Goal: Information Seeking & Learning: Learn about a topic

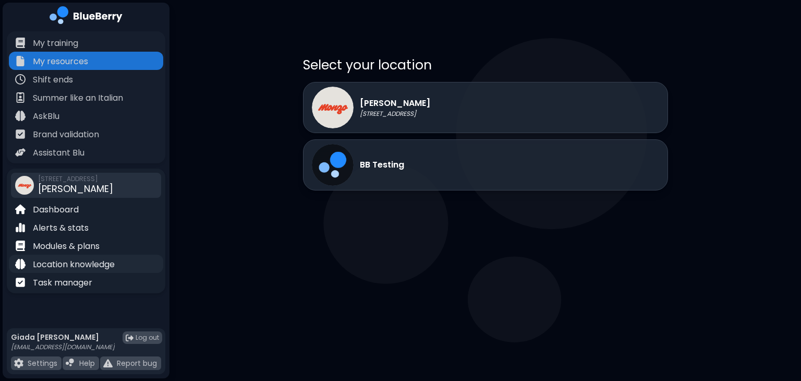
click at [105, 271] on div "Location knowledge" at bounding box center [86, 263] width 154 height 18
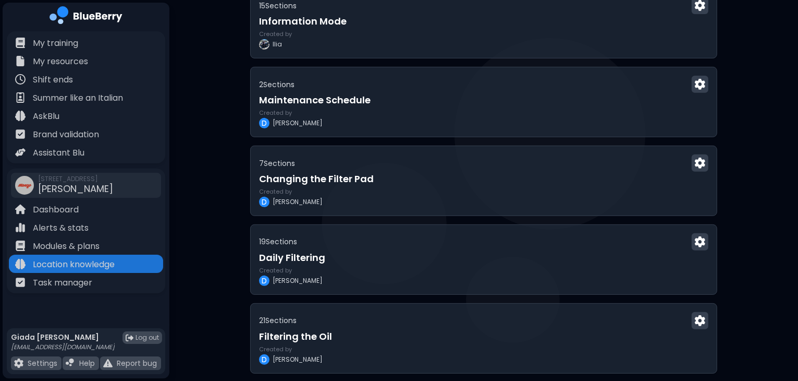
scroll to position [407, 0]
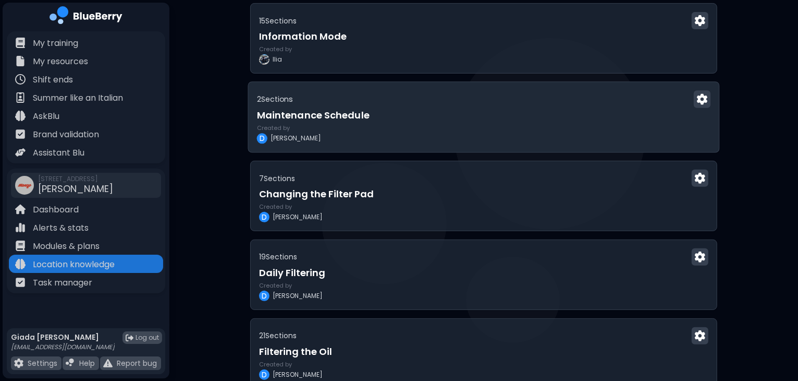
click at [480, 117] on h3 "Maintenance Schedule" at bounding box center [484, 115] width 454 height 15
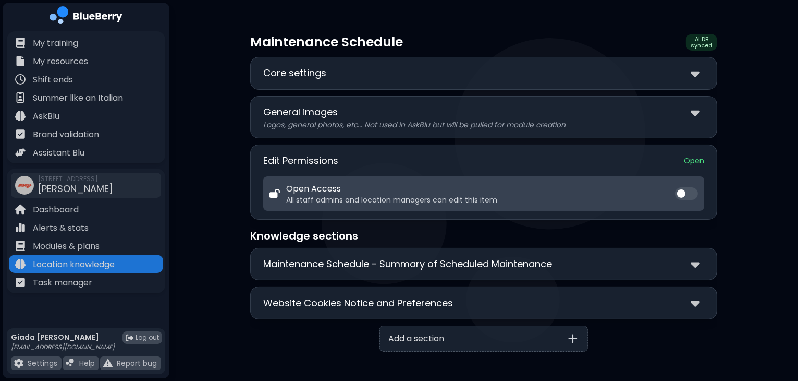
click at [502, 263] on p "Maintenance Schedule - Summary of Scheduled Maintenance" at bounding box center [407, 264] width 289 height 15
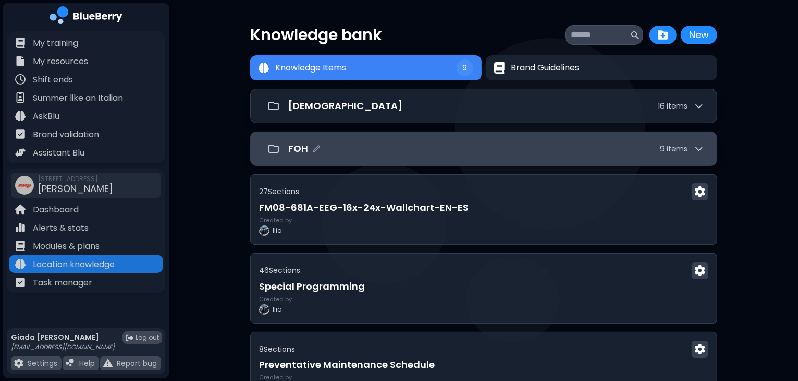
click at [401, 151] on div "FOH 9 item s" at bounding box center [496, 148] width 416 height 15
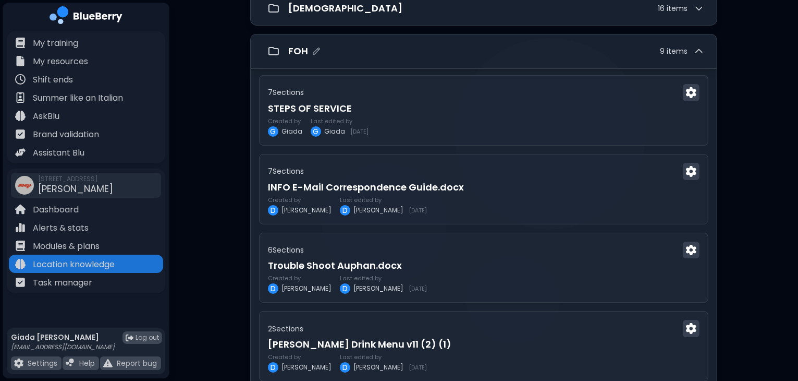
scroll to position [99, 0]
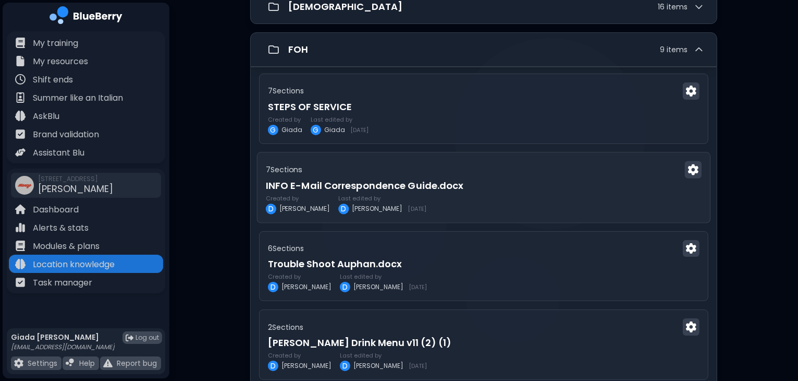
click at [520, 178] on h3 "INFO E-Mail Correspondence Guide.docx" at bounding box center [484, 185] width 436 height 15
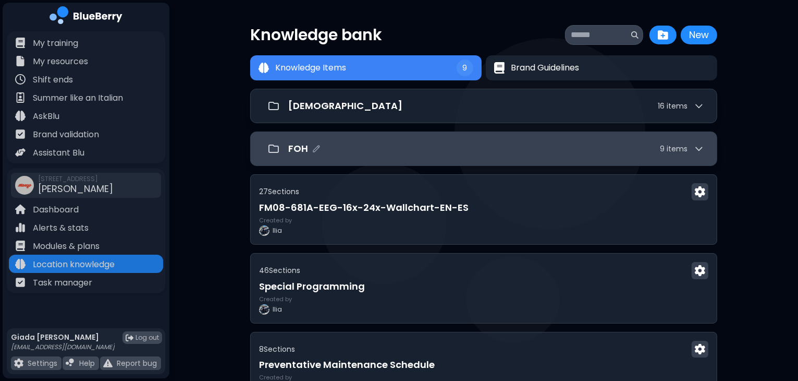
click at [430, 151] on div "FOH 9 item s" at bounding box center [496, 148] width 416 height 15
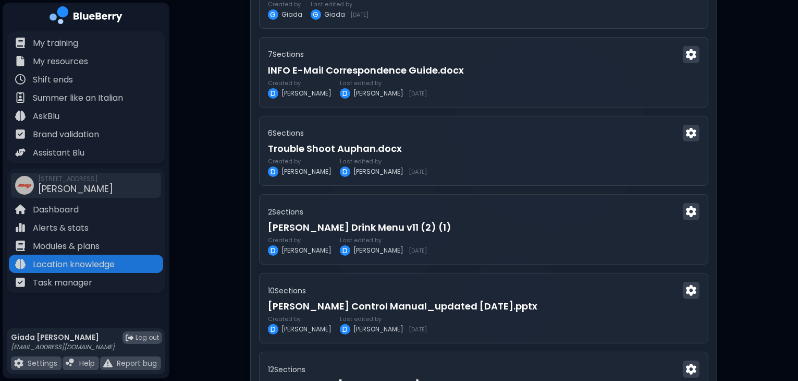
scroll to position [215, 0]
click at [430, 151] on h3 "Trouble Shoot Auphan.docx" at bounding box center [484, 148] width 432 height 15
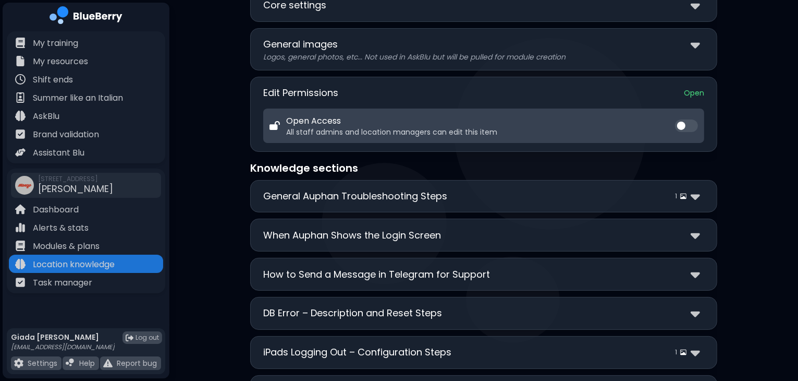
scroll to position [69, 0]
click at [430, 195] on p "General Auphan Troubleshooting Steps" at bounding box center [355, 195] width 184 height 15
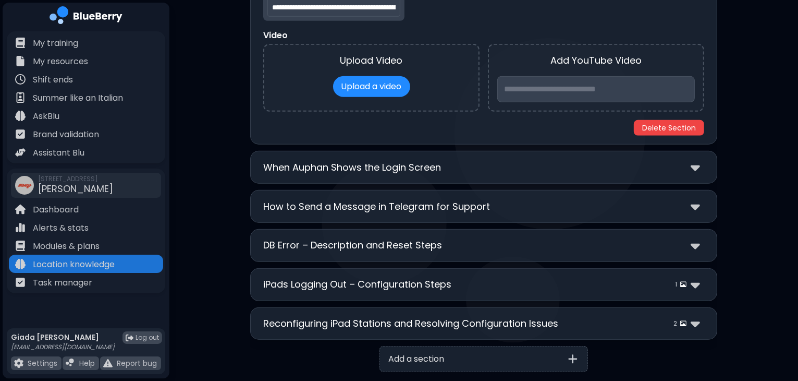
scroll to position [583, 0]
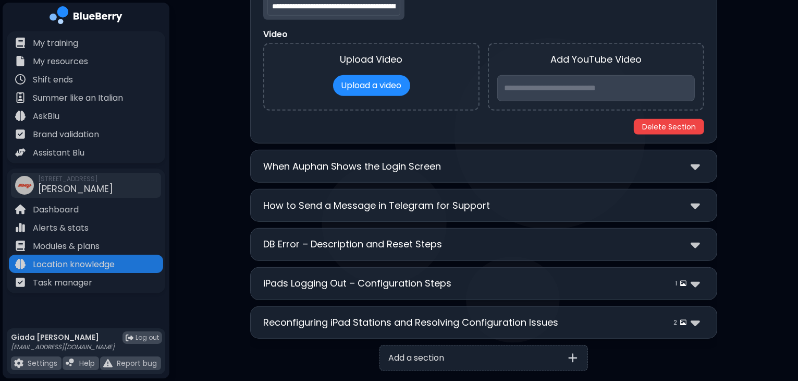
click at [440, 163] on p "When Auphan Shows the Login Screen" at bounding box center [352, 166] width 178 height 15
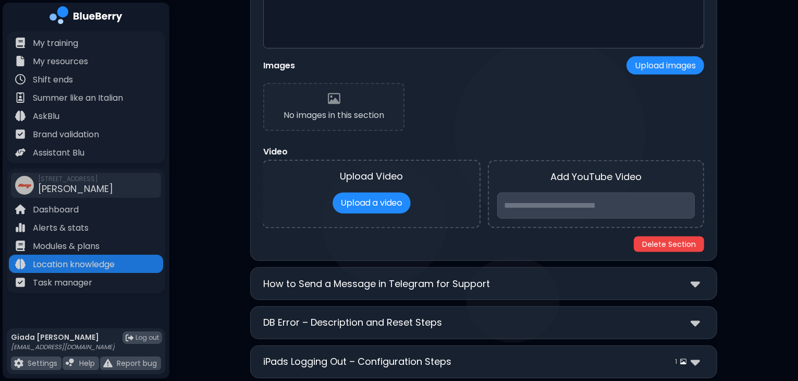
scroll to position [971, 0]
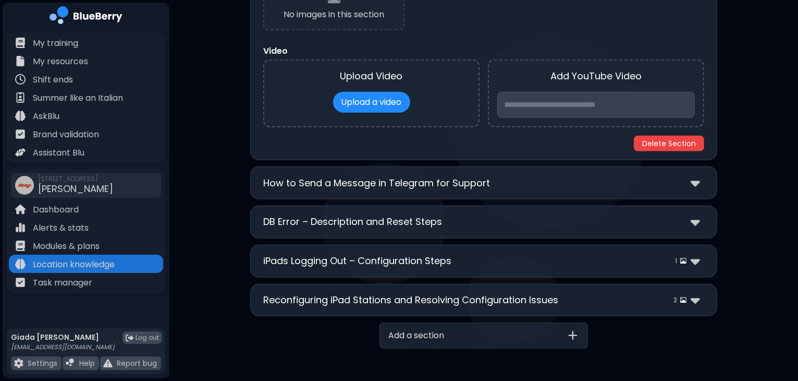
click at [466, 179] on p "How to Send a Message in Telegram for Support" at bounding box center [376, 183] width 227 height 15
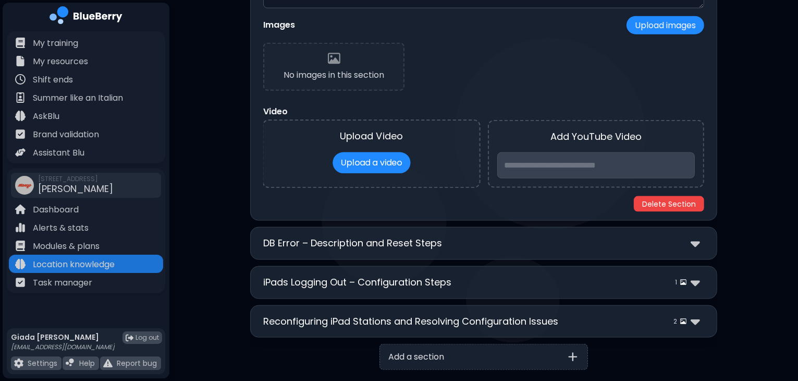
scroll to position [1334, 0]
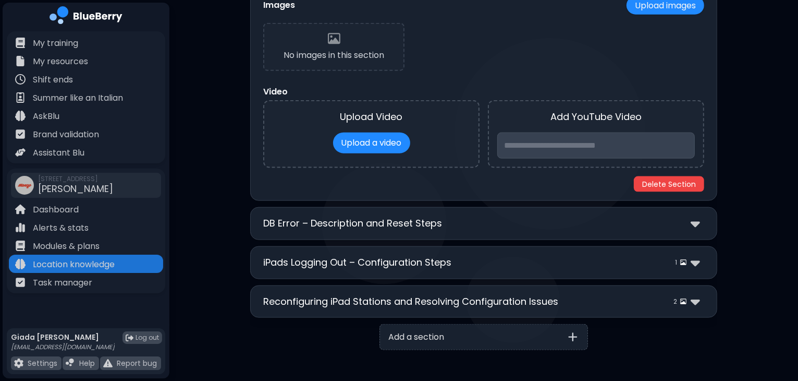
click at [464, 216] on div "DB Error – Description and Reset Steps" at bounding box center [483, 223] width 441 height 15
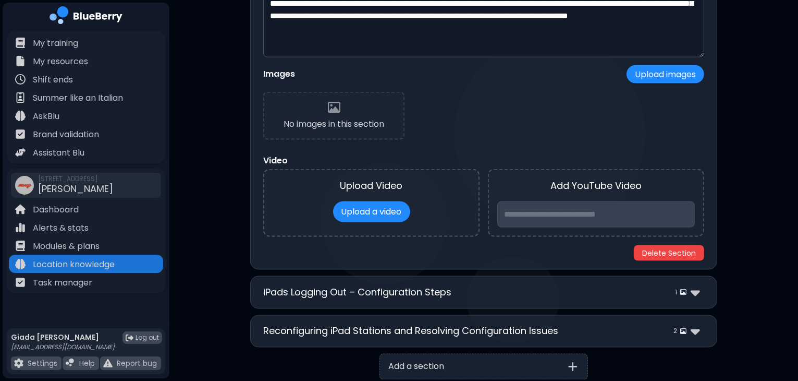
scroll to position [1697, 0]
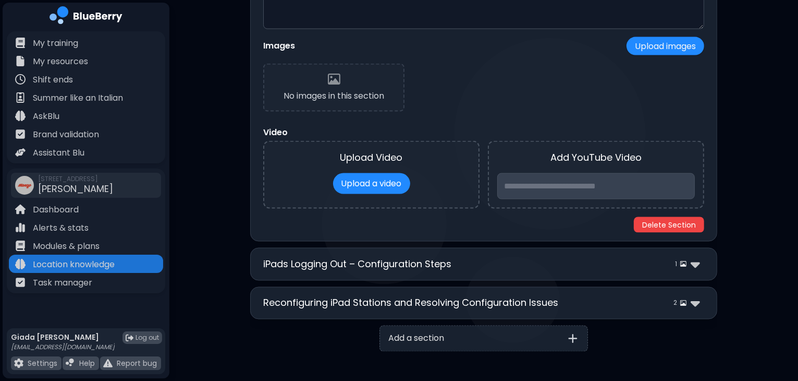
click at [463, 257] on div "iPads Logging Out – Configuration Steps 1" at bounding box center [483, 264] width 441 height 15
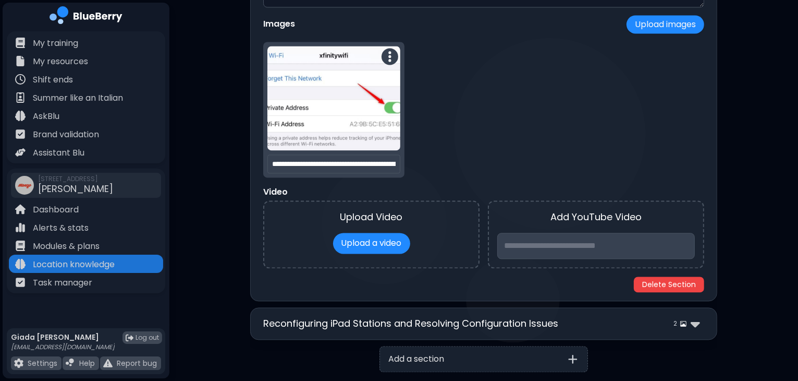
scroll to position [2132, 0]
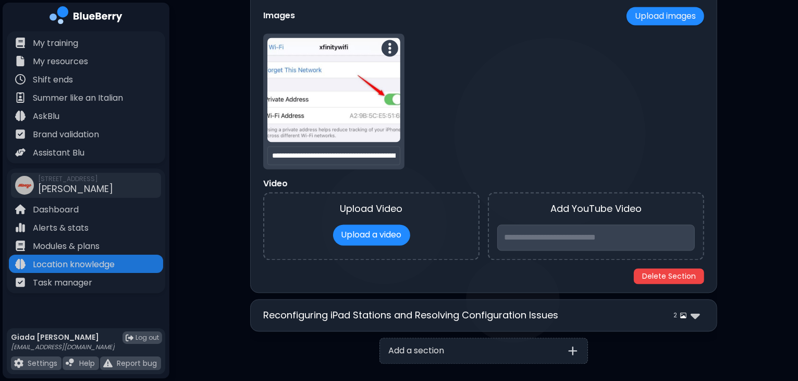
click at [447, 308] on p "Reconfiguring iPad Stations and Resolving Configuration Issues" at bounding box center [410, 315] width 295 height 15
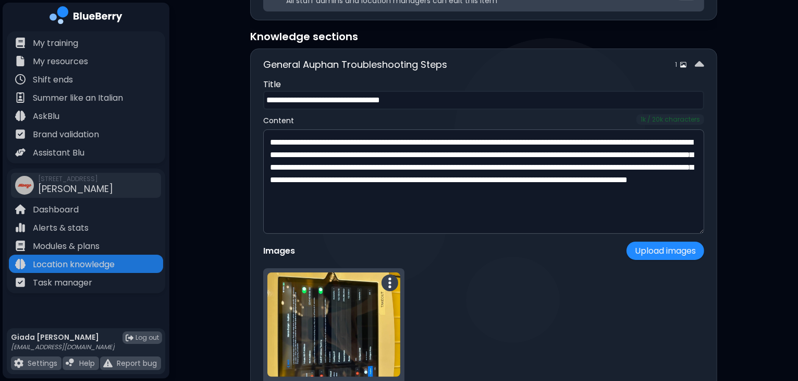
scroll to position [0, 0]
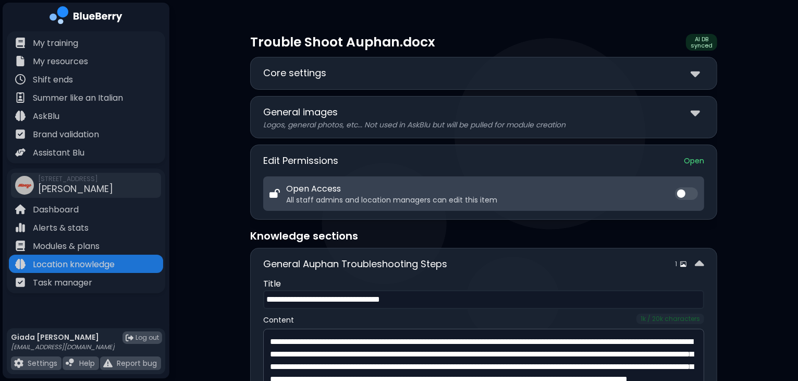
click at [300, 60] on div "**********" at bounding box center [483, 73] width 467 height 33
click at [302, 71] on p "Core settings" at bounding box center [294, 73] width 63 height 15
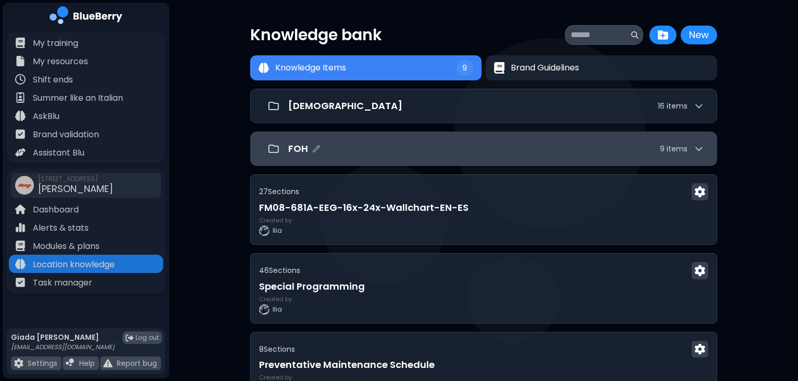
click at [430, 149] on div "FOH 9 item s" at bounding box center [496, 148] width 416 height 15
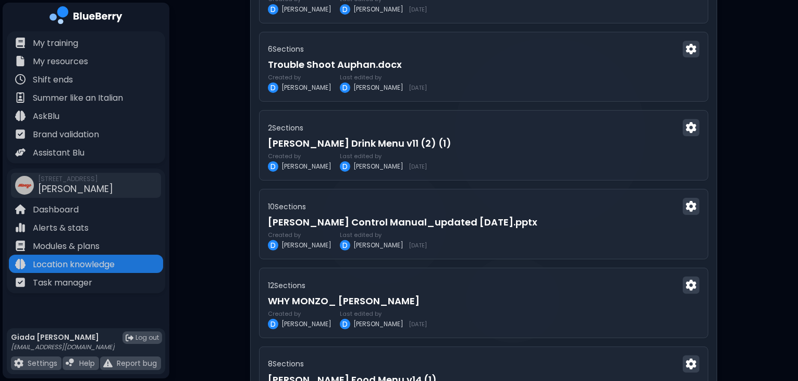
scroll to position [299, 0]
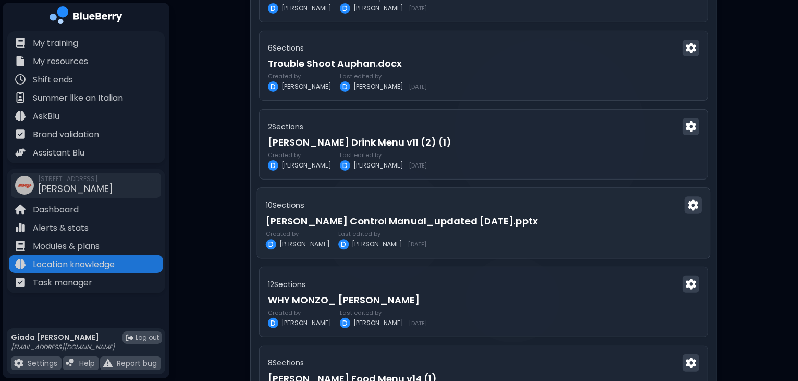
click at [540, 203] on div "10 Section s" at bounding box center [484, 205] width 436 height 17
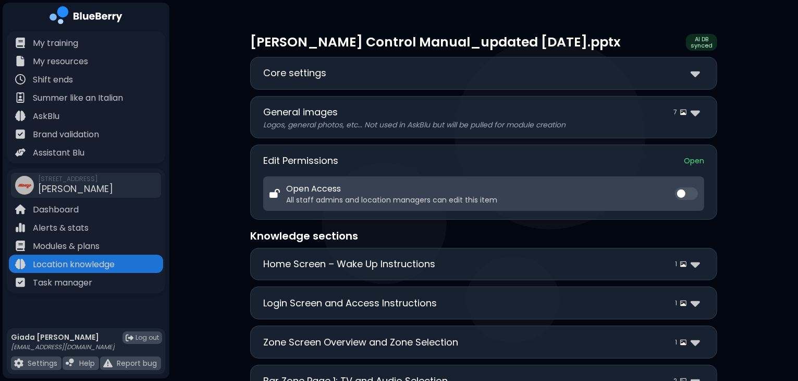
click at [475, 268] on div "Home Screen – Wake Up Instructions 1" at bounding box center [483, 264] width 441 height 15
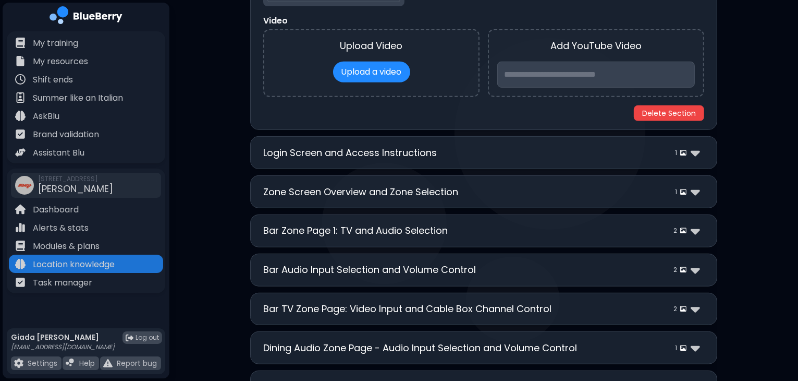
scroll to position [599, 0]
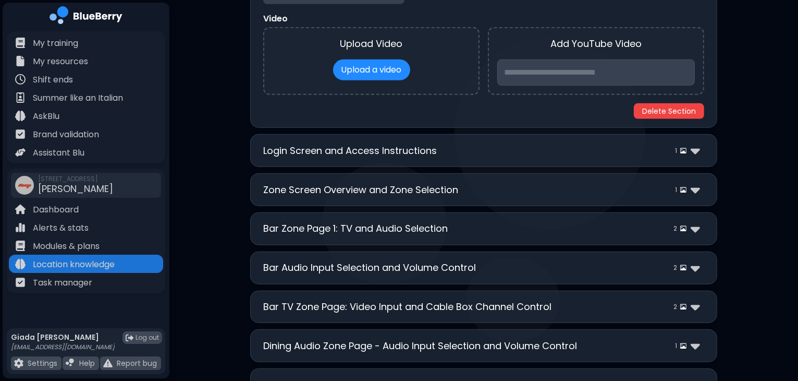
click at [471, 146] on div "Login Screen and Access Instructions 1" at bounding box center [483, 150] width 441 height 15
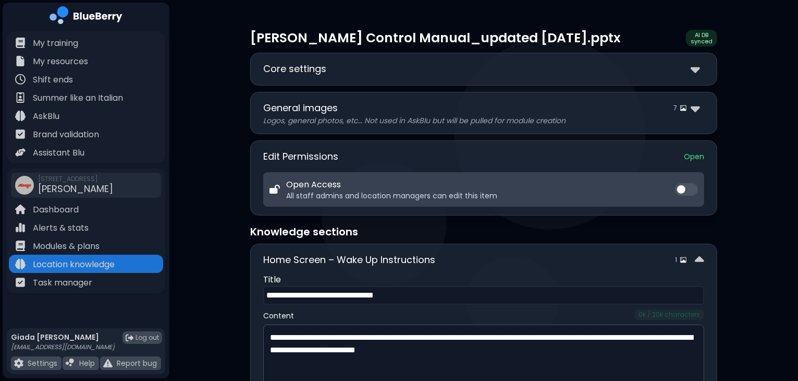
scroll to position [0, 0]
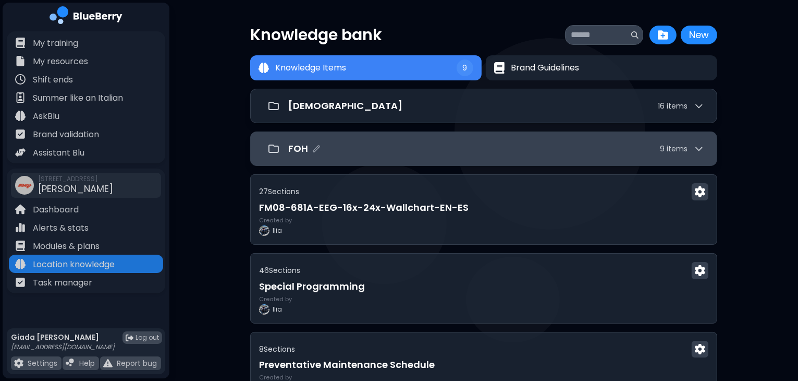
click at [482, 156] on div "FOH 9 item s" at bounding box center [483, 148] width 441 height 21
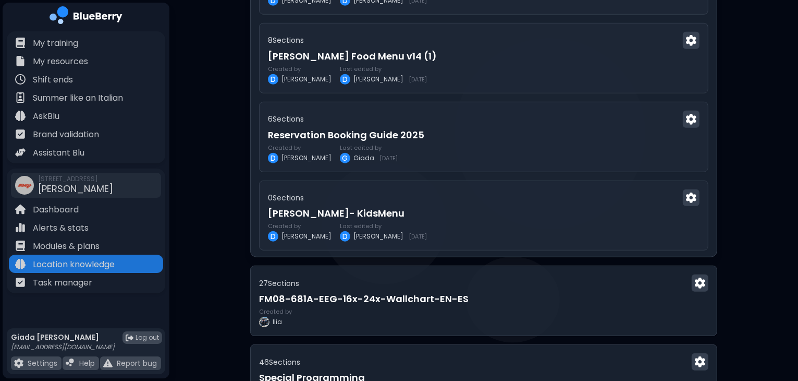
scroll to position [626, 0]
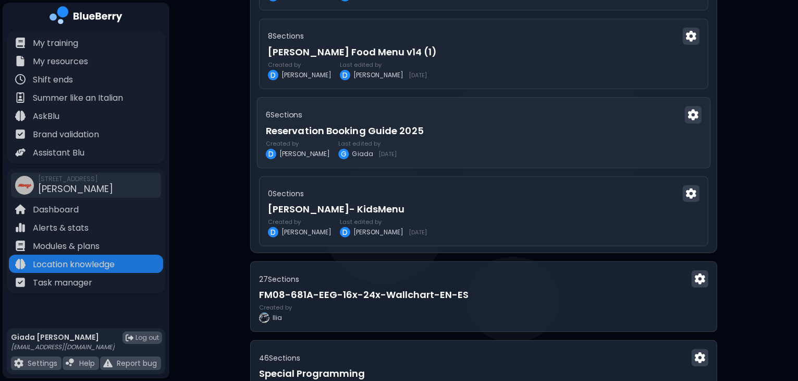
click at [419, 131] on h3 "Reservation Booking Guide 2025" at bounding box center [484, 130] width 436 height 15
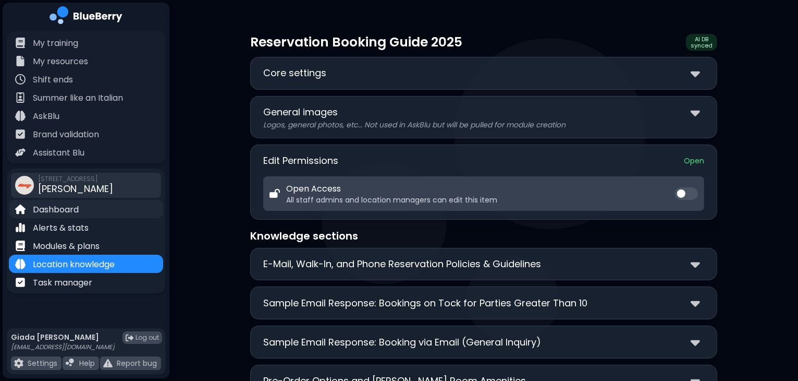
click at [89, 205] on div "Dashboard" at bounding box center [86, 209] width 154 height 18
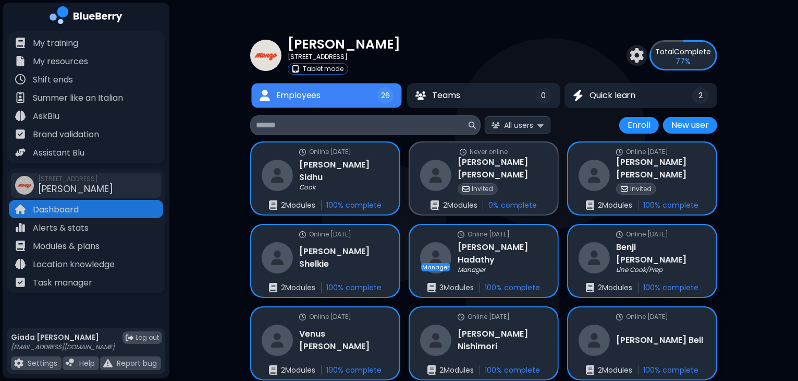
click at [365, 98] on button "Employees 26" at bounding box center [327, 95] width 150 height 25
click at [550, 119] on button "All users" at bounding box center [518, 124] width 66 height 17
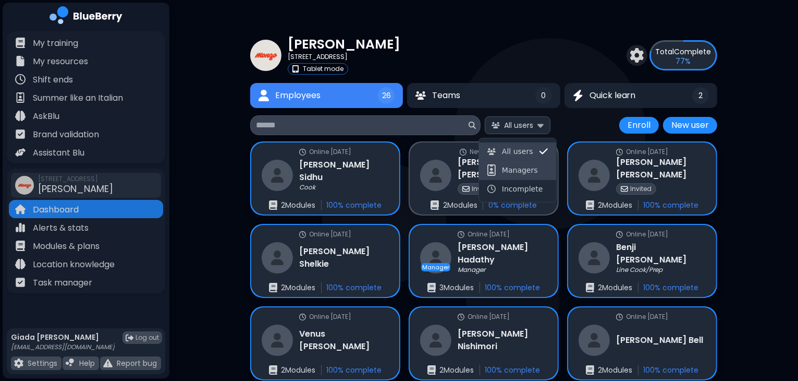
click at [529, 167] on span "Managers" at bounding box center [520, 169] width 36 height 9
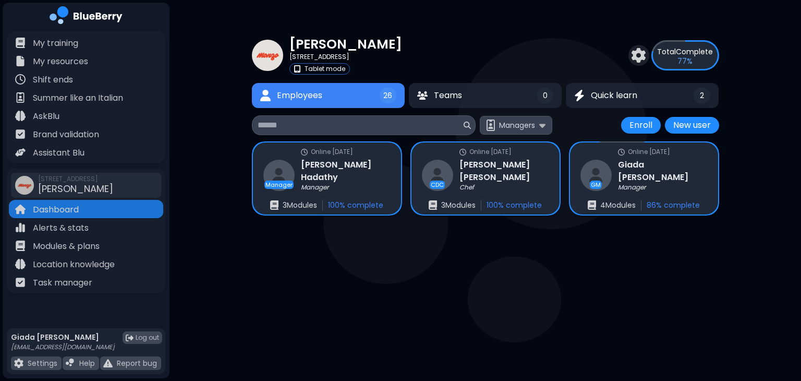
click at [519, 122] on span "Managers" at bounding box center [517, 124] width 36 height 9
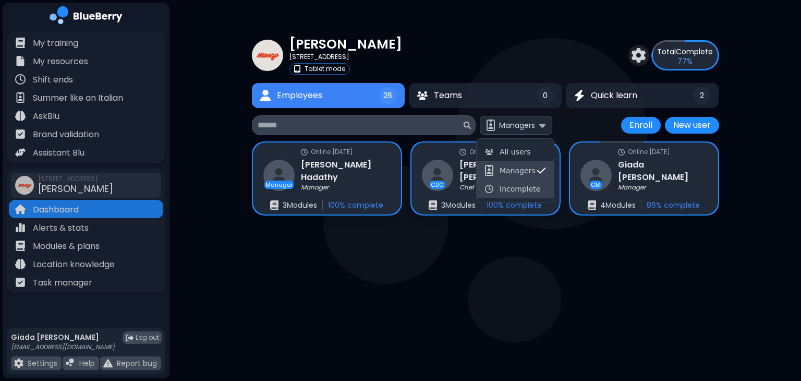
click at [521, 182] on button "Incomplete" at bounding box center [515, 189] width 77 height 18
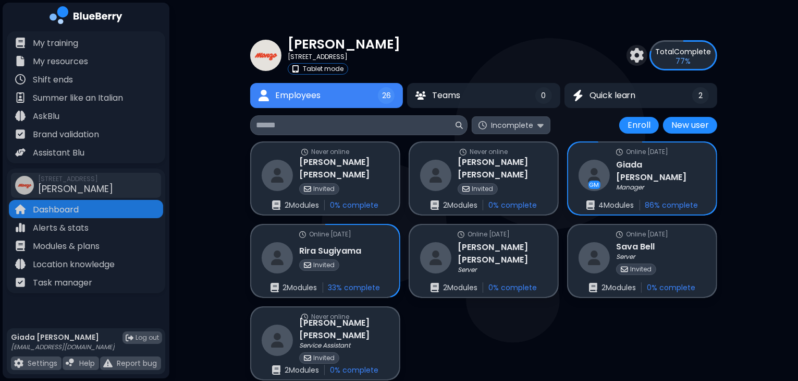
scroll to position [24, 0]
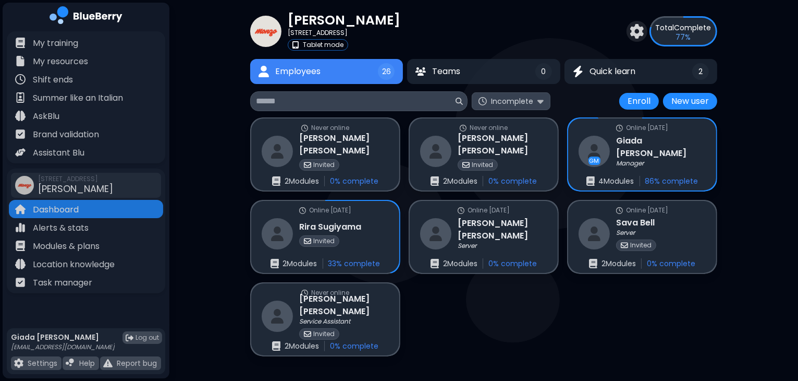
click at [514, 104] on span "Incomplete" at bounding box center [512, 100] width 42 height 9
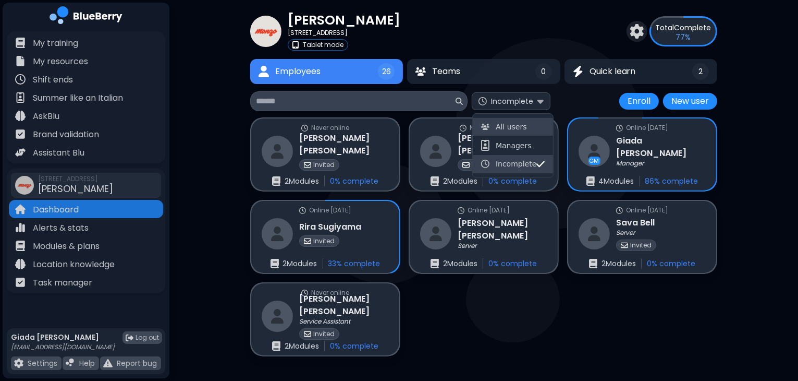
click at [501, 127] on span "All users" at bounding box center [511, 126] width 31 height 9
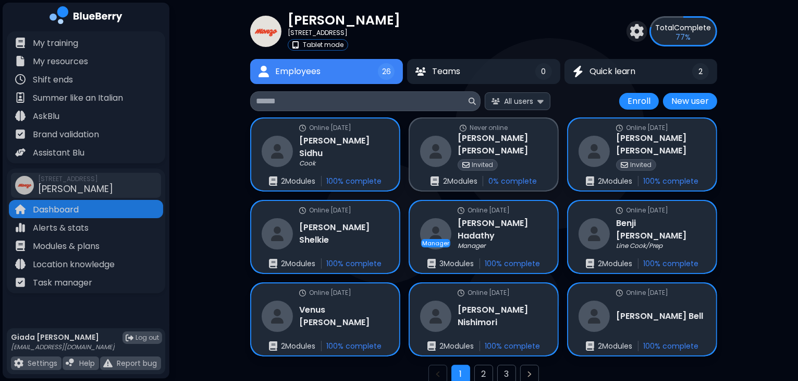
click at [346, 100] on input at bounding box center [361, 101] width 211 height 13
type input "*"
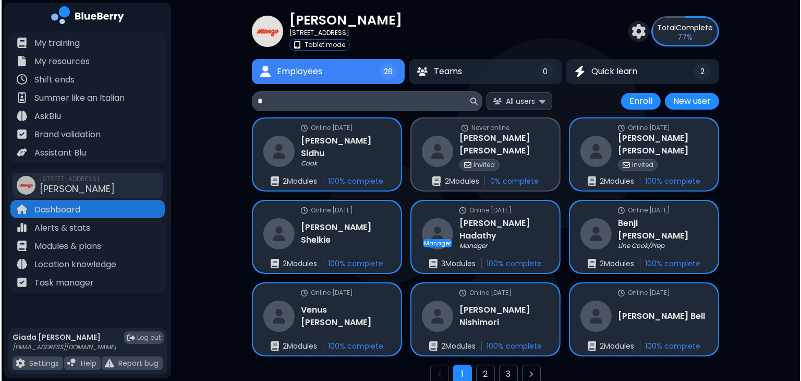
scroll to position [0, 0]
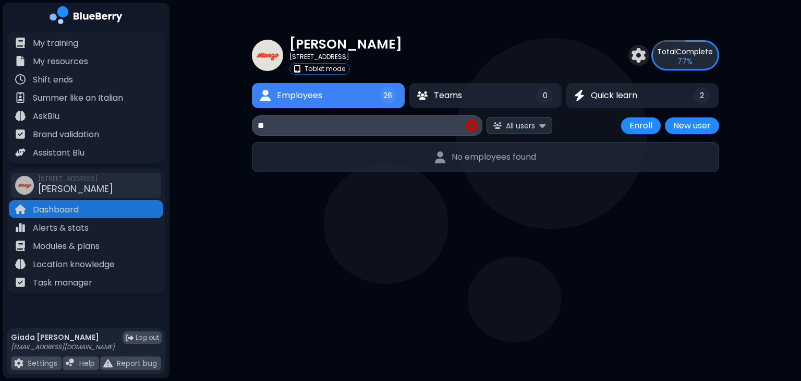
type input "*"
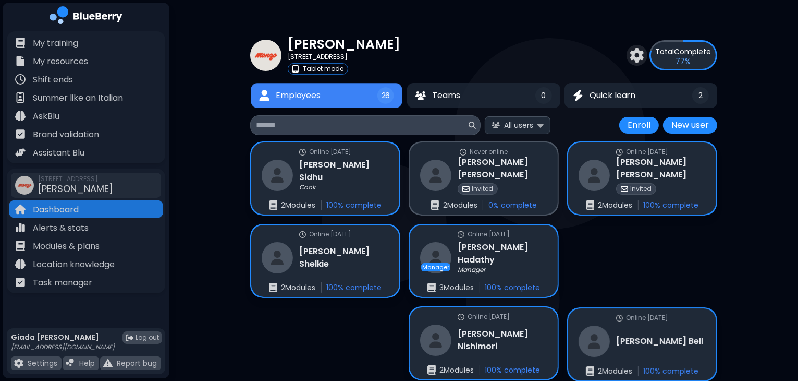
click at [346, 100] on button "Employees 26" at bounding box center [326, 95] width 151 height 25
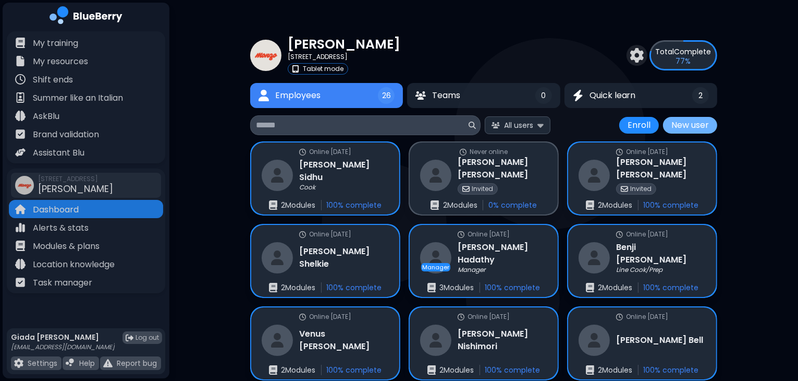
click at [682, 127] on button "New user" at bounding box center [690, 125] width 54 height 17
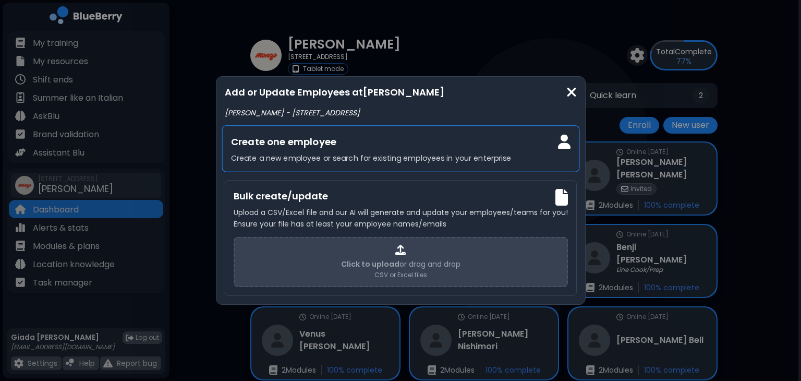
click at [423, 138] on h3 "Create one employee" at bounding box center [400, 142] width 339 height 15
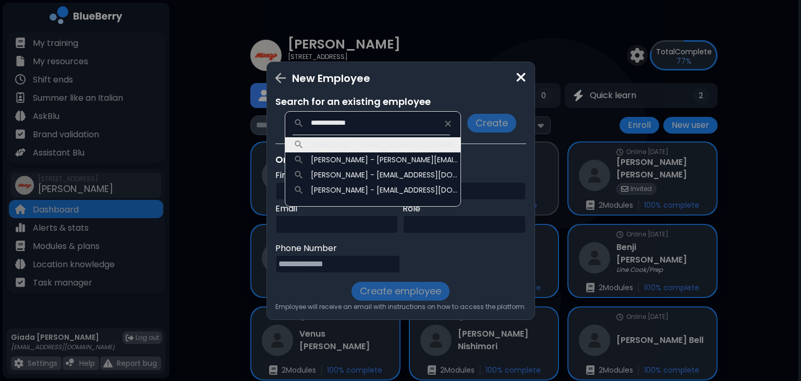
type input "**********"
click at [448, 124] on icon at bounding box center [448, 123] width 6 height 6
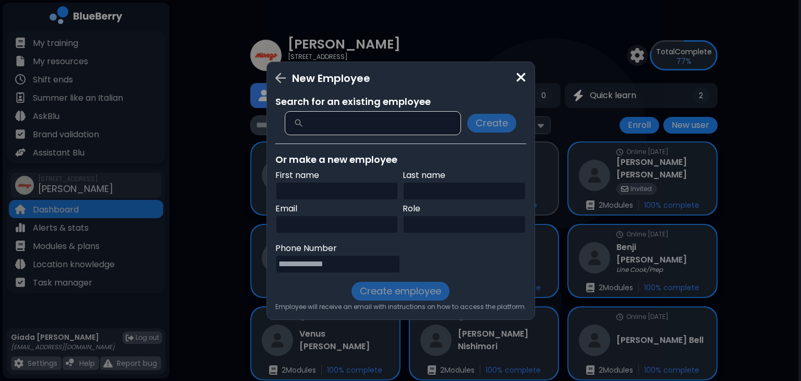
click at [357, 187] on input "text" at bounding box center [337, 190] width 124 height 19
click at [354, 224] on input "text" at bounding box center [337, 224] width 124 height 19
paste input "**********"
type input "**********"
click at [337, 195] on input "text" at bounding box center [337, 190] width 124 height 19
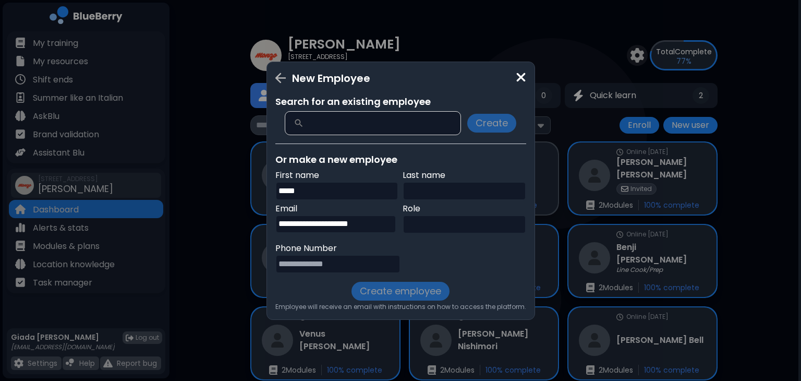
type input "*****"
click at [421, 193] on input "text" at bounding box center [465, 190] width 124 height 19
type input "******"
click at [423, 221] on input "text" at bounding box center [465, 224] width 124 height 19
type input "******"
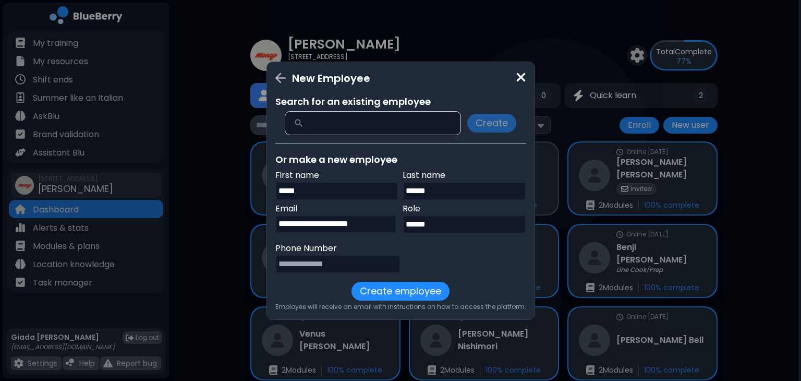
click at [370, 264] on input "tel" at bounding box center [338, 263] width 126 height 19
paste input "**********"
type input "**********"
click at [376, 294] on button "Create employee" at bounding box center [400, 291] width 98 height 19
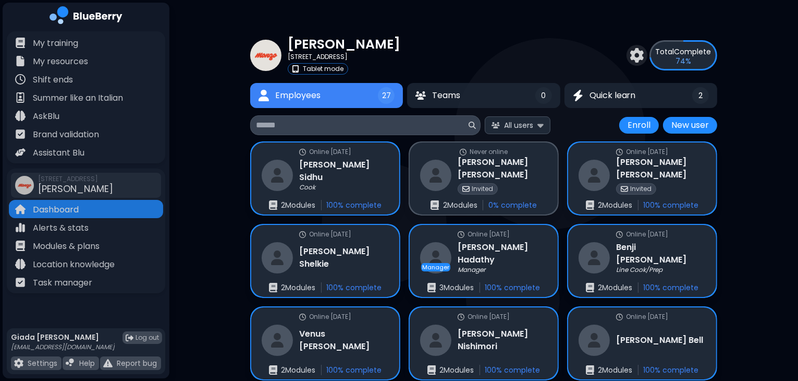
click at [357, 124] on input at bounding box center [361, 125] width 211 height 13
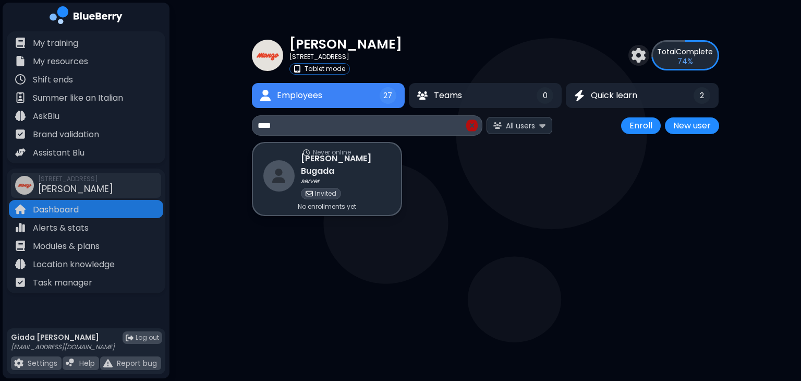
type input "****"
click at [470, 128] on img at bounding box center [471, 125] width 11 height 13
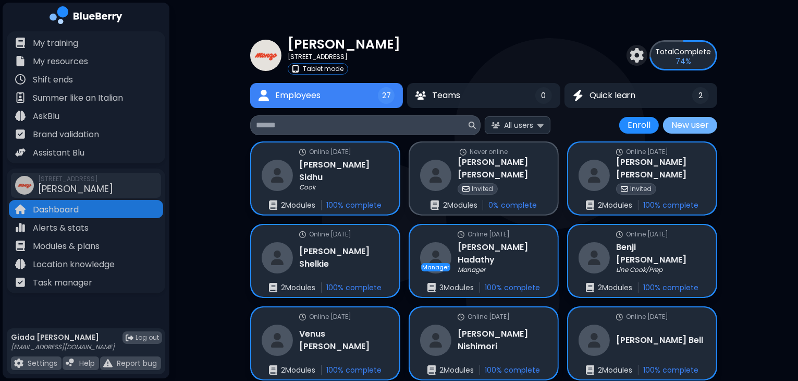
click at [684, 124] on button "New user" at bounding box center [690, 125] width 54 height 17
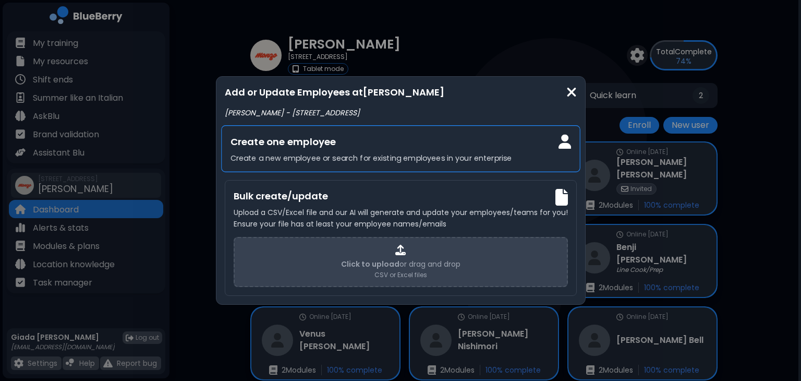
click at [428, 144] on h3 "Create one employee" at bounding box center [400, 141] width 341 height 15
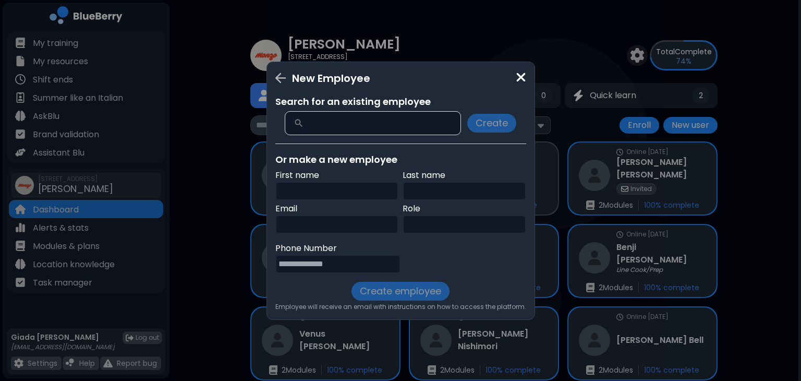
click at [323, 184] on input "text" at bounding box center [337, 190] width 124 height 19
type input "*********"
click at [435, 192] on input "text" at bounding box center [465, 190] width 124 height 19
paste input "*******"
type input "*******"
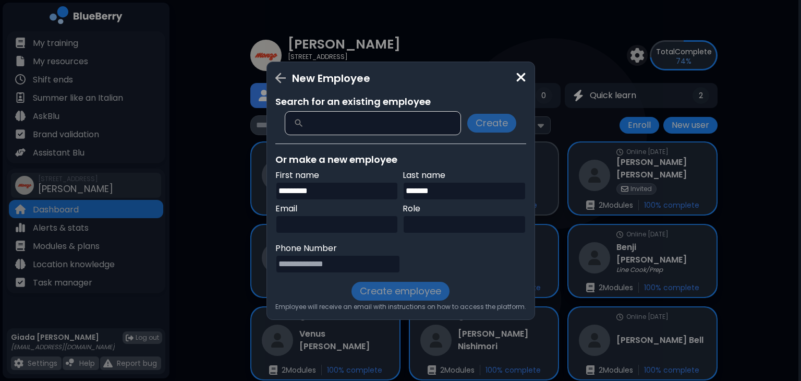
click at [337, 224] on input "text" at bounding box center [337, 224] width 124 height 19
click at [311, 227] on input "text" at bounding box center [337, 224] width 124 height 19
paste input "**********"
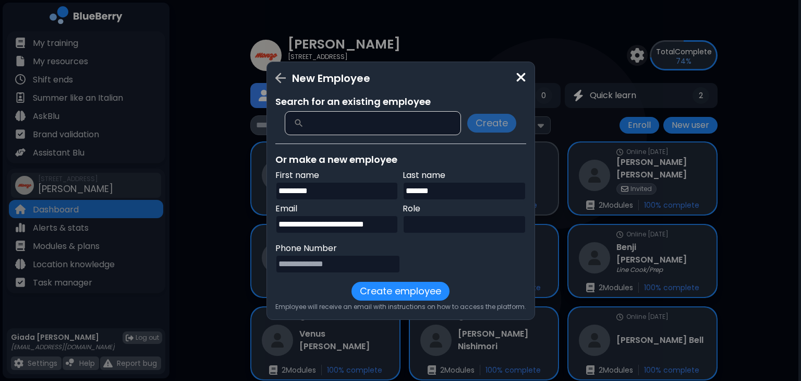
scroll to position [0, 18]
type input "**********"
click at [416, 226] on input "text" at bounding box center [465, 224] width 124 height 19
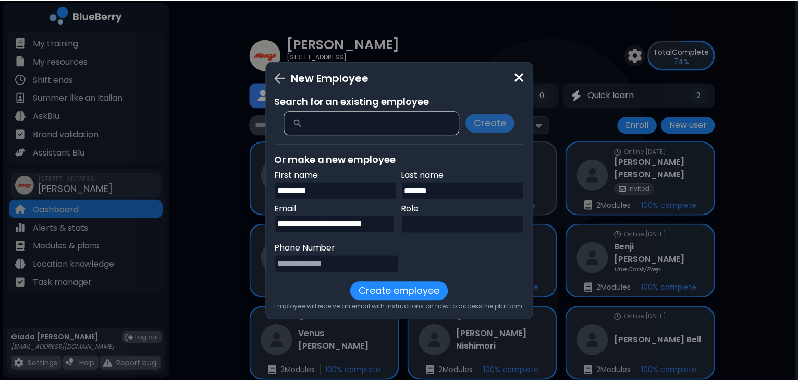
scroll to position [0, 0]
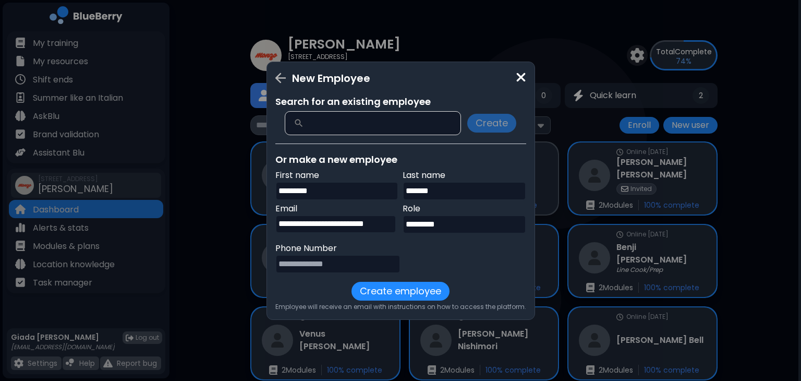
type input "*********"
click at [348, 262] on input "tel" at bounding box center [338, 263] width 126 height 19
click at [357, 262] on input "tel" at bounding box center [338, 263] width 126 height 19
paste input "**********"
type input "**********"
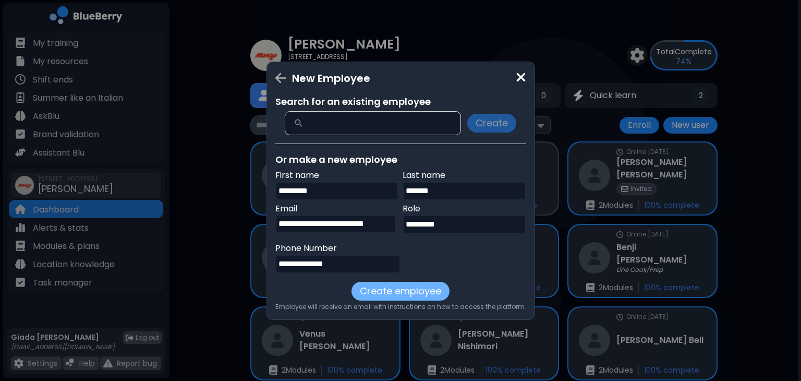
click at [419, 293] on button "Create employee" at bounding box center [400, 291] width 98 height 19
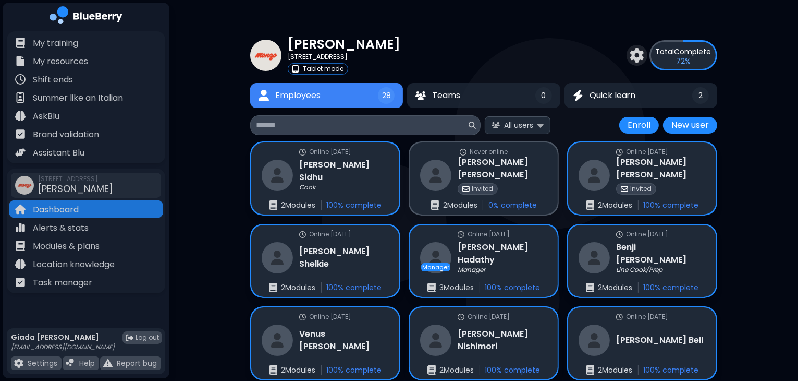
click at [400, 124] on input at bounding box center [361, 125] width 211 height 13
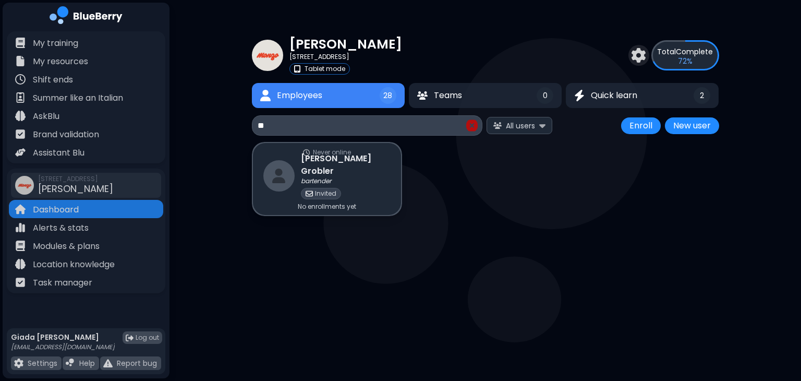
type input "*"
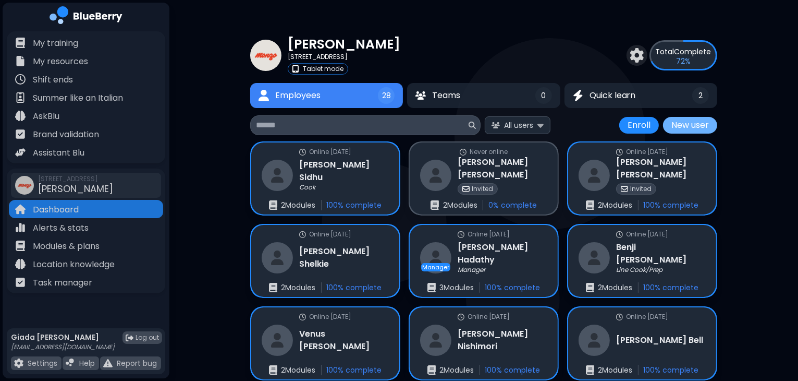
click at [676, 130] on button "New user" at bounding box center [690, 125] width 54 height 17
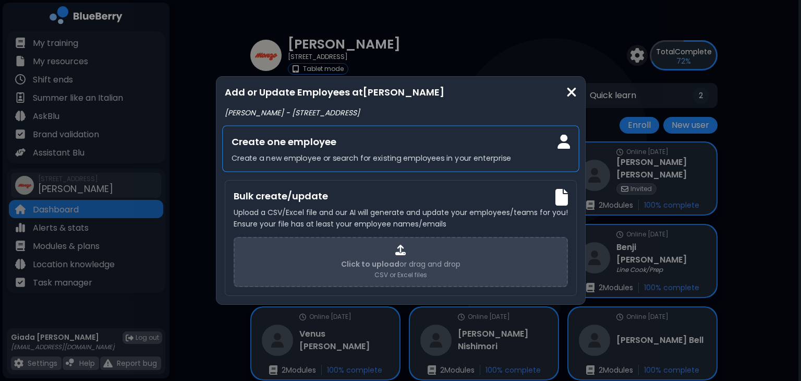
click at [530, 144] on h3 "Create one employee" at bounding box center [400, 142] width 339 height 15
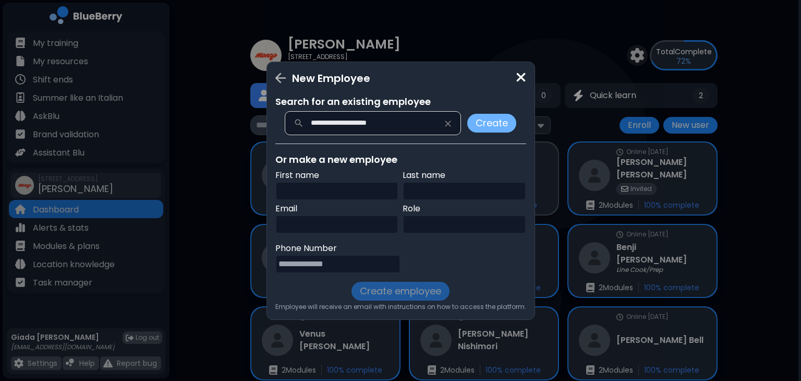
type input "**********"
click at [493, 119] on button "Create" at bounding box center [491, 123] width 49 height 19
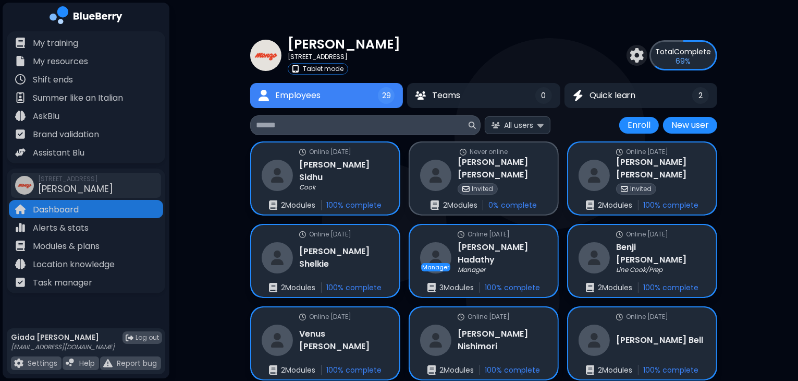
click at [390, 129] on input at bounding box center [361, 125] width 211 height 13
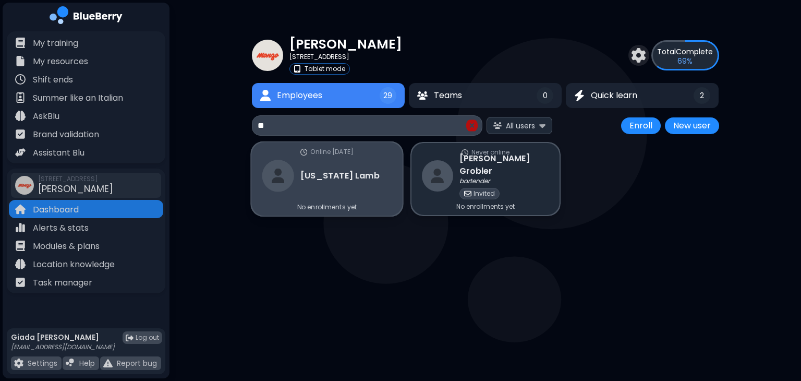
type input "**"
click at [353, 186] on div "[US_STATE][PERSON_NAME]" at bounding box center [320, 176] width 117 height 32
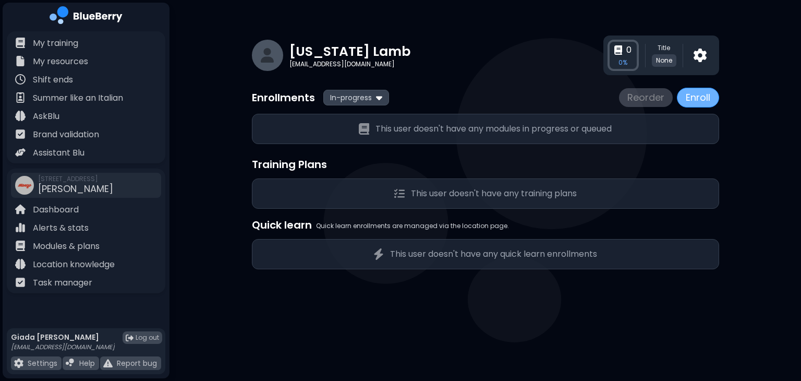
click at [708, 97] on button "Enroll" at bounding box center [698, 98] width 42 height 20
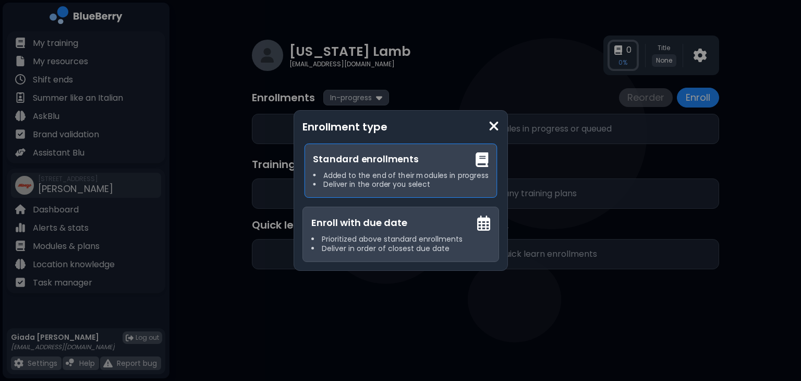
click at [411, 178] on li "Added to the end of their modules in progress" at bounding box center [400, 175] width 175 height 9
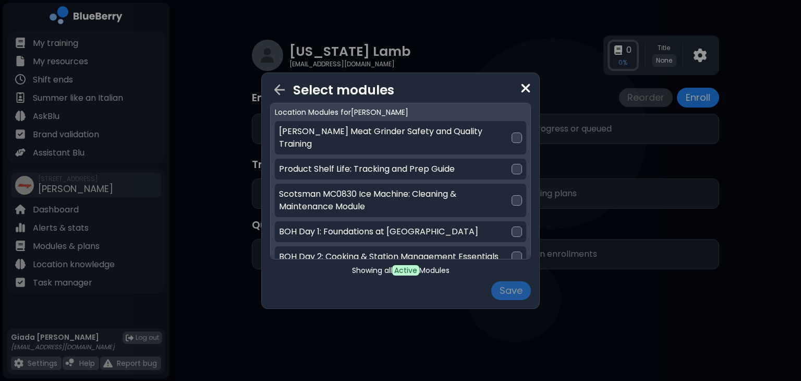
click at [526, 86] on img at bounding box center [525, 88] width 10 height 14
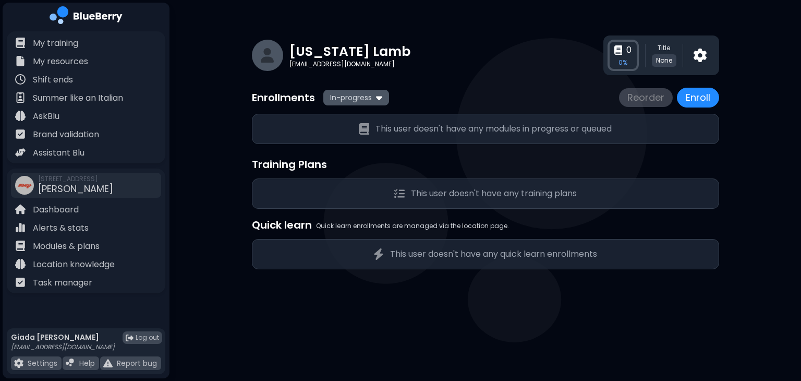
click at [378, 94] on img at bounding box center [379, 97] width 6 height 10
click at [378, 94] on img at bounding box center [379, 98] width 6 height 10
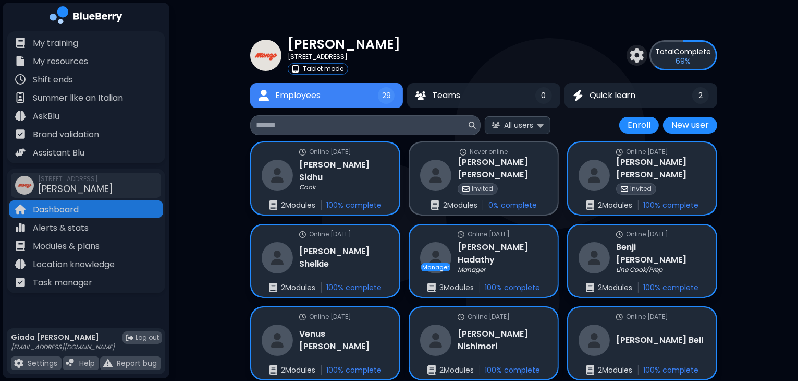
click at [434, 130] on input at bounding box center [361, 125] width 211 height 13
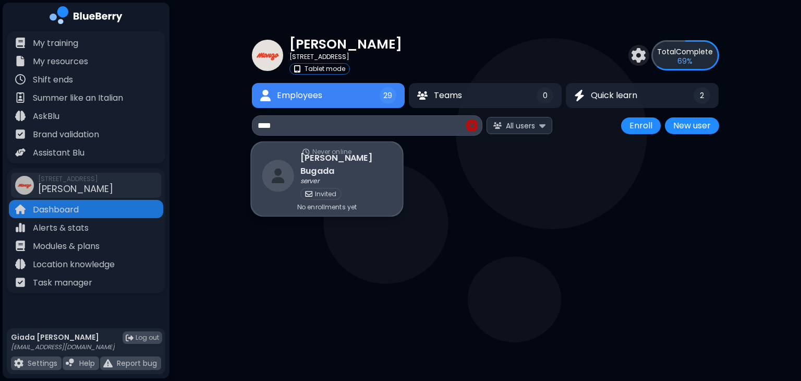
type input "****"
click at [365, 187] on div "Never online [PERSON_NAME] server Invited No enrollments yet" at bounding box center [326, 179] width 151 height 74
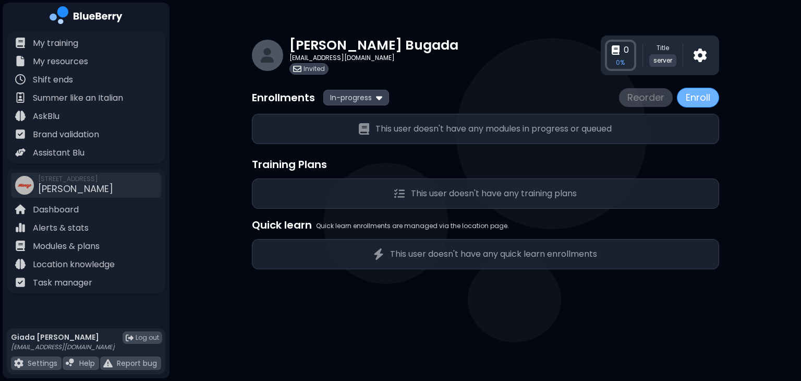
click at [697, 99] on button "Enroll" at bounding box center [698, 98] width 42 height 20
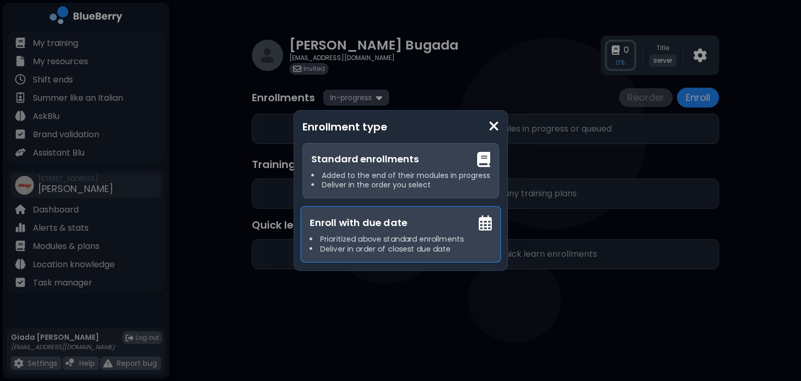
click at [405, 241] on li "Prioritized above standard enrollments" at bounding box center [400, 238] width 183 height 9
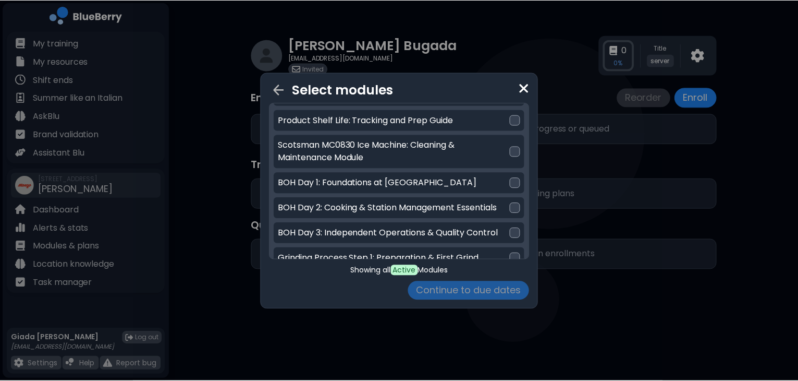
scroll to position [50, 0]
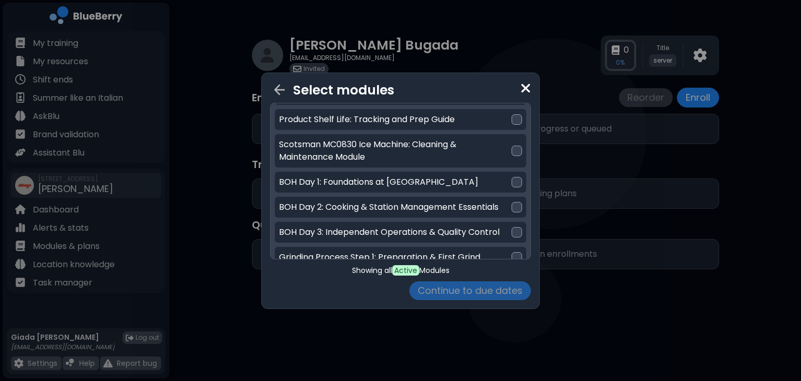
click at [408, 266] on span "Active" at bounding box center [405, 270] width 27 height 10
click at [526, 84] on img at bounding box center [525, 88] width 10 height 14
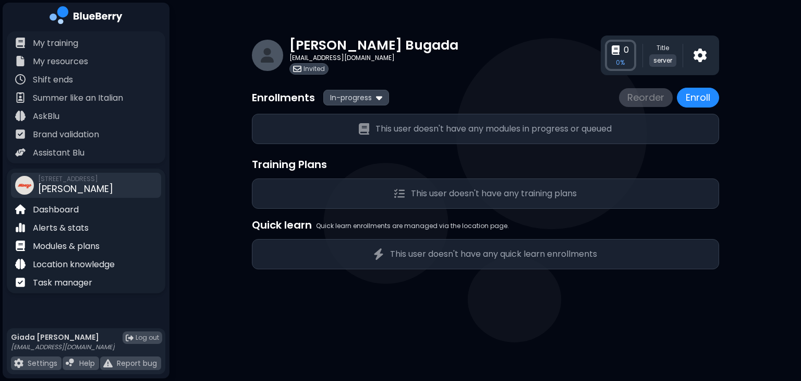
click at [99, 179] on span "[STREET_ADDRESS]" at bounding box center [75, 179] width 75 height 8
click at [53, 209] on p "Dashboard" at bounding box center [56, 209] width 46 height 13
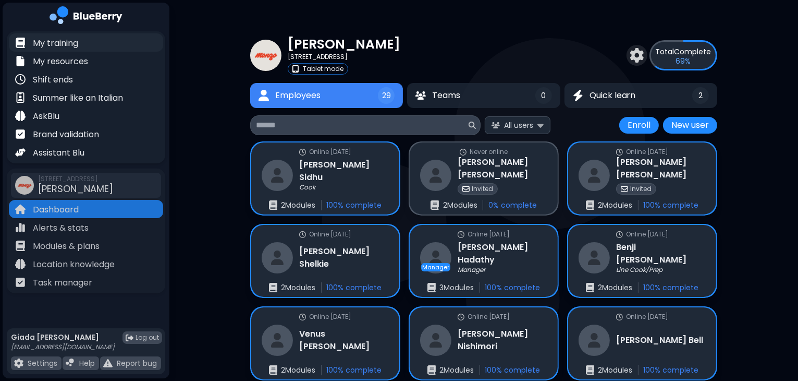
click at [113, 42] on div "My training" at bounding box center [86, 42] width 154 height 18
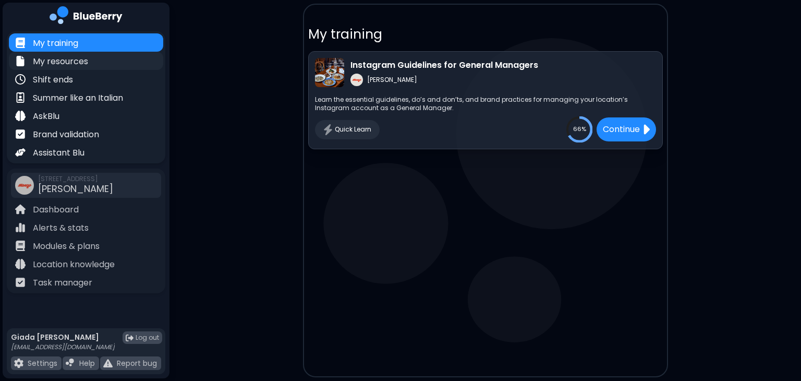
click at [96, 65] on div "My resources" at bounding box center [86, 61] width 154 height 18
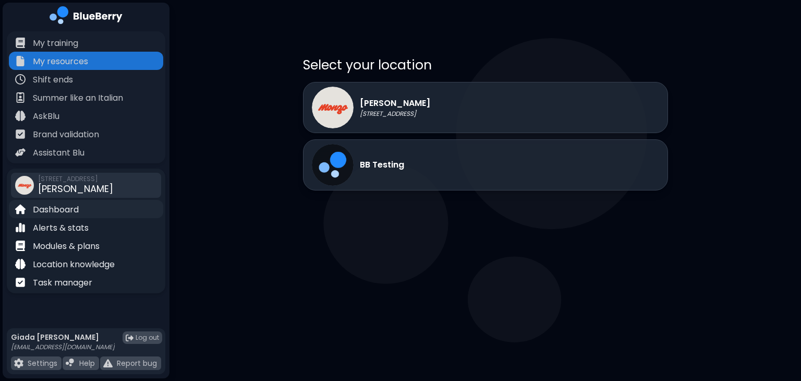
click at [66, 205] on p "Dashboard" at bounding box center [56, 209] width 46 height 13
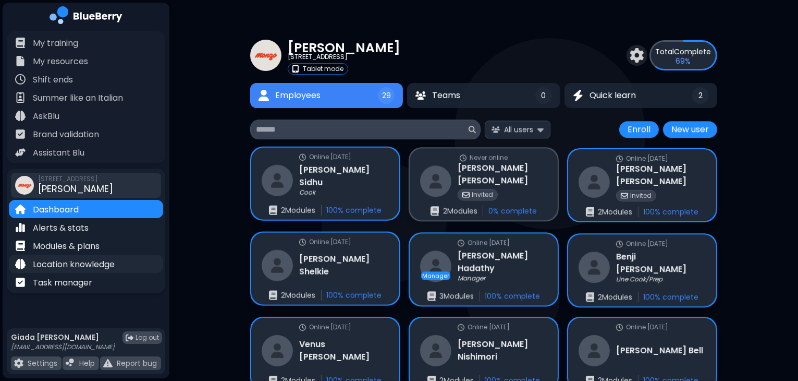
click at [86, 257] on div "Location knowledge" at bounding box center [86, 263] width 154 height 18
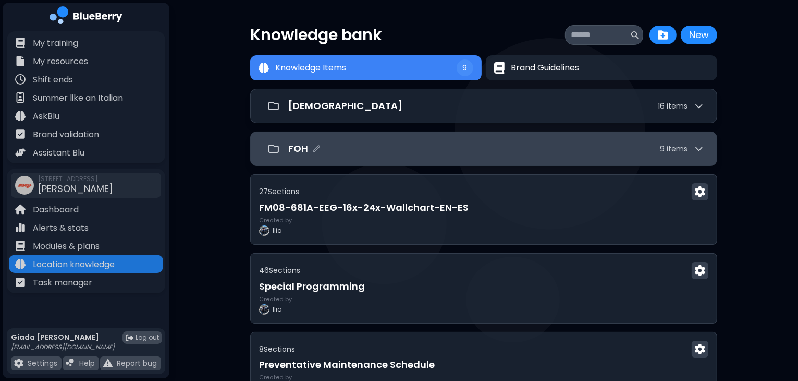
click at [524, 136] on div "FOH 9 item s" at bounding box center [483, 148] width 467 height 34
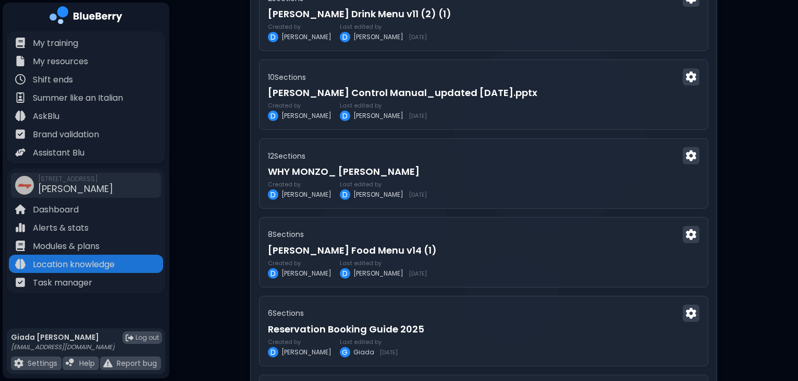
scroll to position [429, 0]
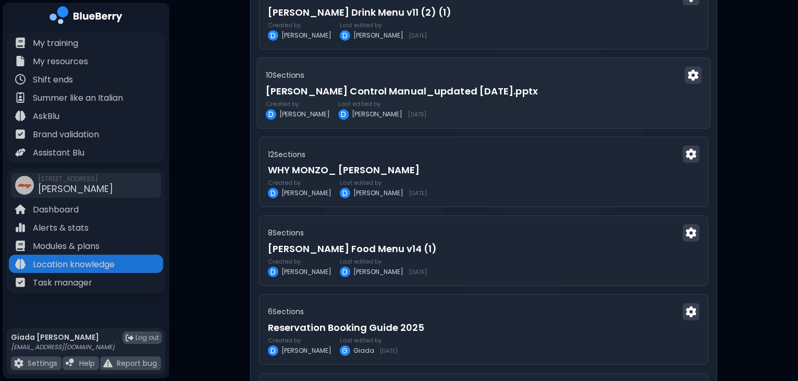
click at [515, 107] on div "Created by D [PERSON_NAME] Last edited by [PERSON_NAME] [DATE]" at bounding box center [484, 110] width 436 height 19
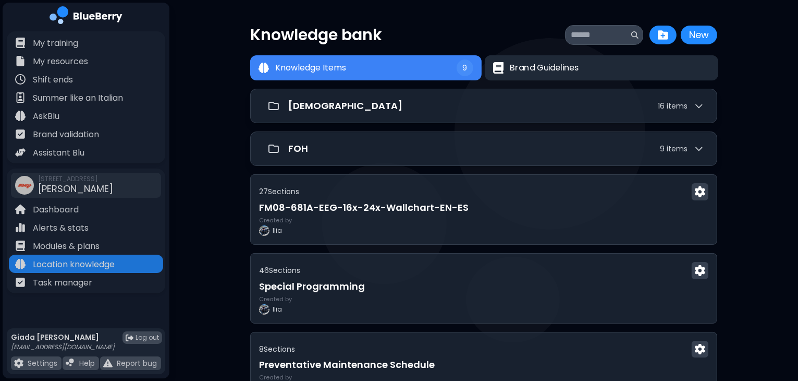
click at [543, 65] on span "Brand Guidelines" at bounding box center [544, 68] width 69 height 13
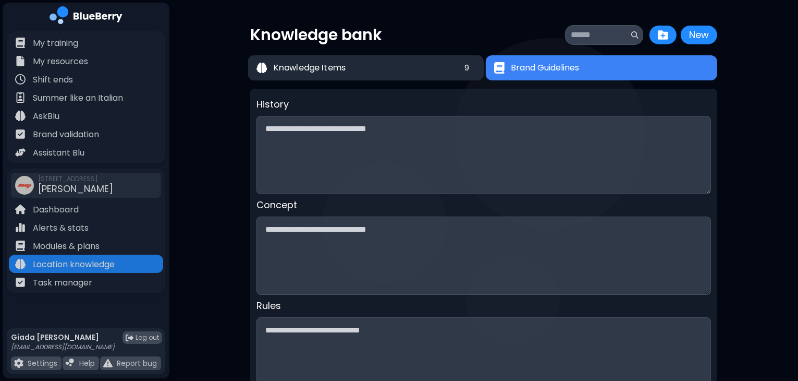
click at [403, 71] on button "Knowledge Items 9" at bounding box center [366, 68] width 236 height 26
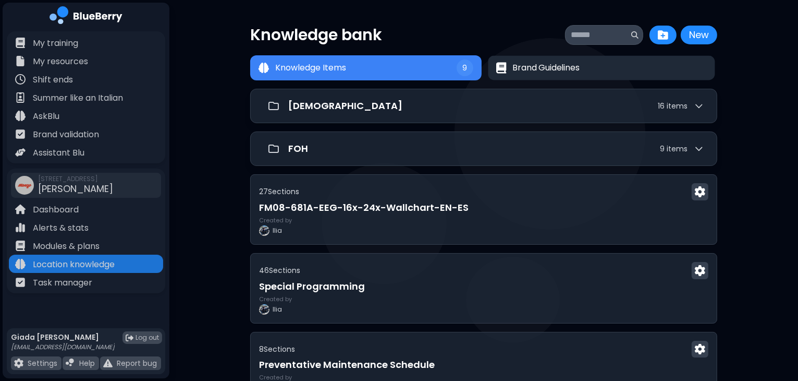
click at [552, 71] on span "Brand Guidelines" at bounding box center [546, 68] width 67 height 13
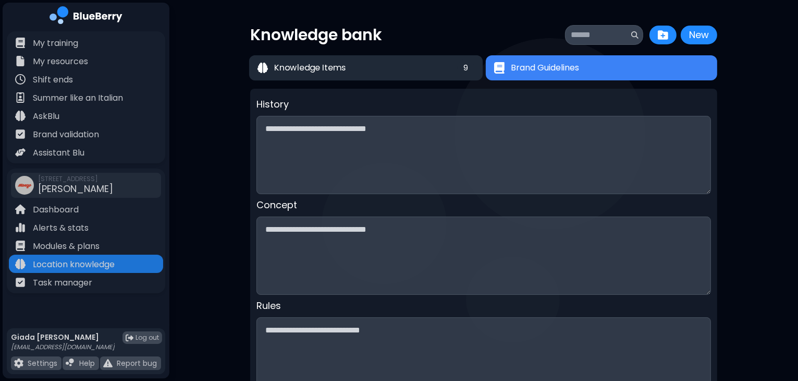
click at [407, 58] on button "Knowledge Items 9" at bounding box center [366, 67] width 234 height 25
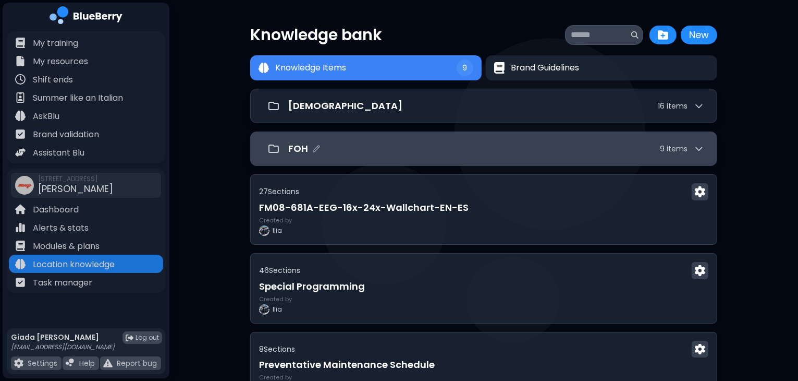
click at [507, 150] on div "FOH 9 item s" at bounding box center [496, 148] width 416 height 15
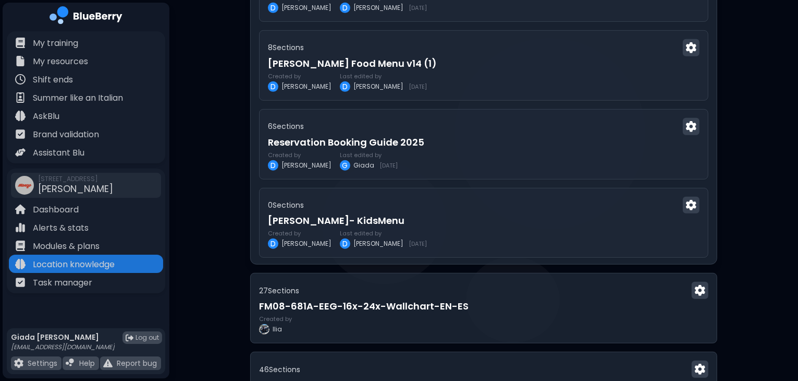
scroll to position [625, 0]
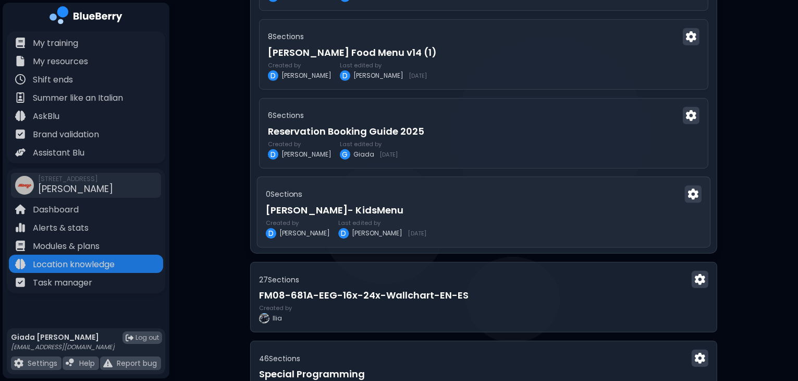
click at [456, 211] on h3 "[PERSON_NAME]- KidsMenu" at bounding box center [484, 209] width 436 height 15
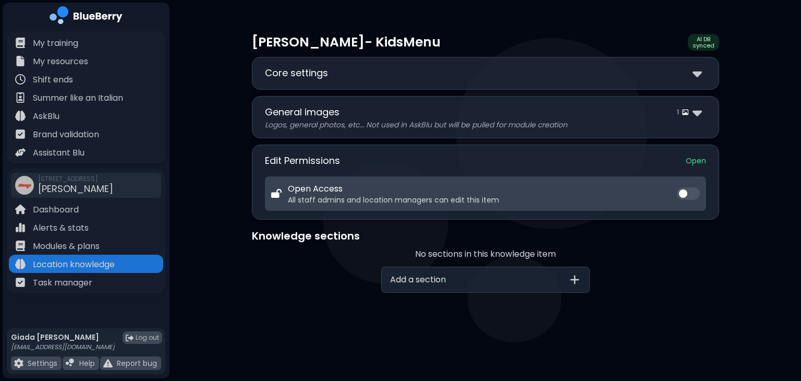
click at [425, 106] on div "General images 1" at bounding box center [485, 112] width 441 height 15
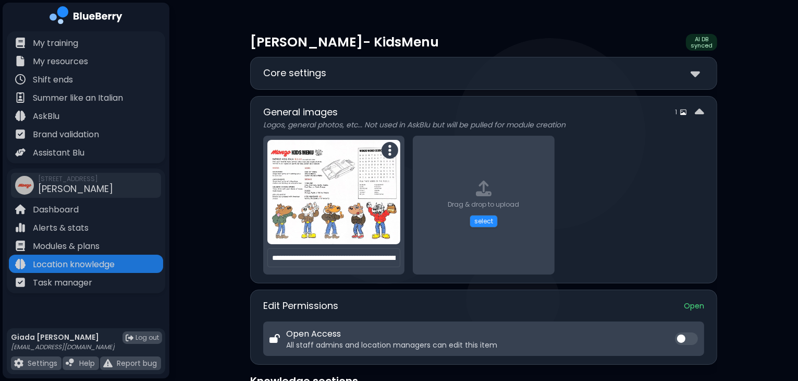
click at [337, 185] on img at bounding box center [334, 192] width 133 height 104
click at [323, 193] on img at bounding box center [334, 192] width 133 height 104
click at [386, 152] on button at bounding box center [390, 150] width 17 height 17
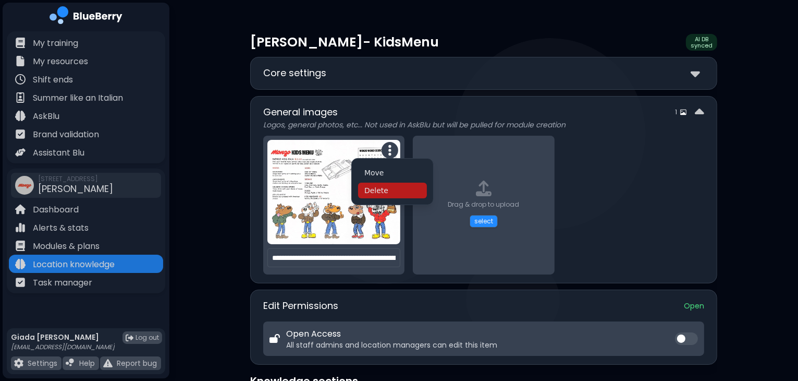
click at [305, 180] on img at bounding box center [334, 192] width 133 height 104
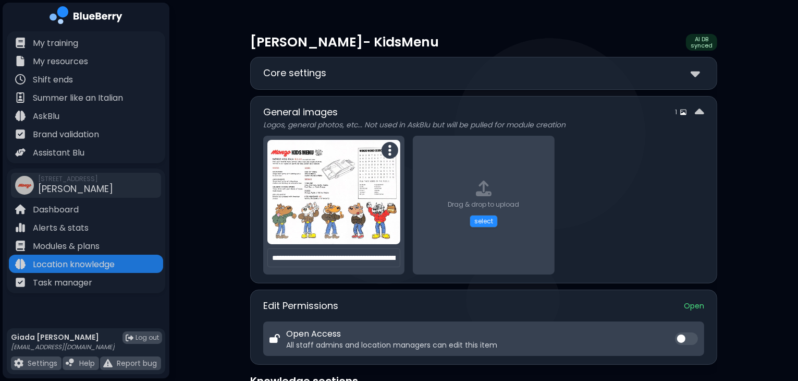
click at [388, 80] on div "Core settings" at bounding box center [483, 73] width 441 height 15
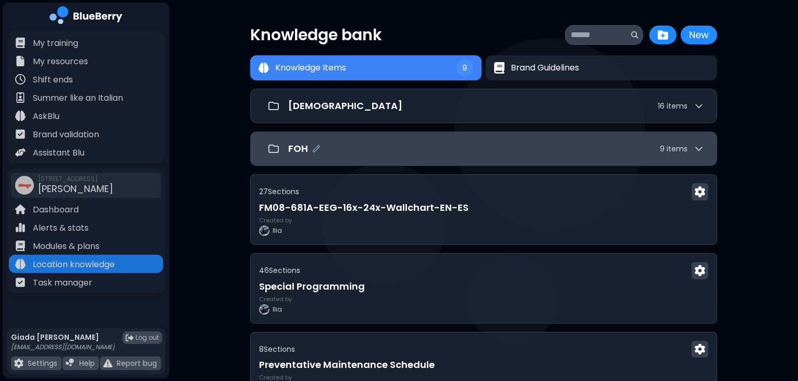
click at [457, 142] on div "FOH 9 item s" at bounding box center [496, 148] width 416 height 15
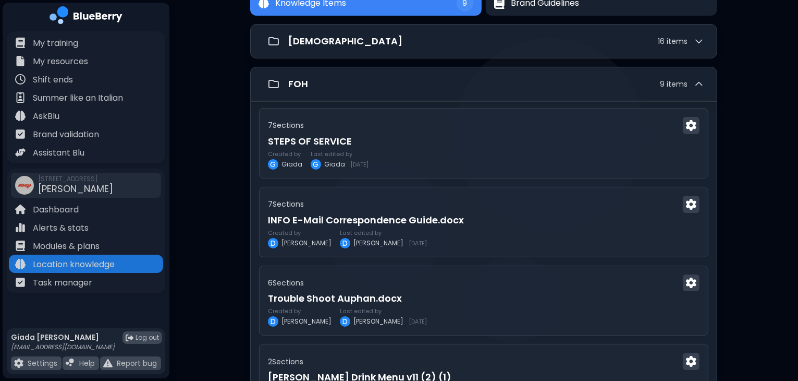
scroll to position [64, 0]
click at [514, 221] on h3 "INFO E-Mail Correspondence Guide.docx" at bounding box center [484, 220] width 436 height 15
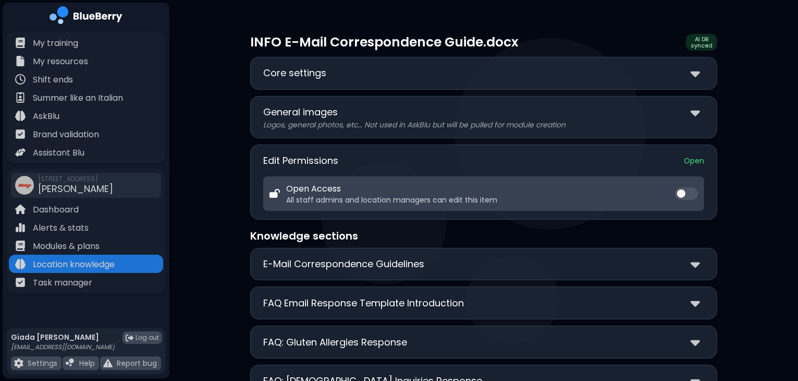
click at [629, 74] on div "Core settings" at bounding box center [483, 73] width 441 height 15
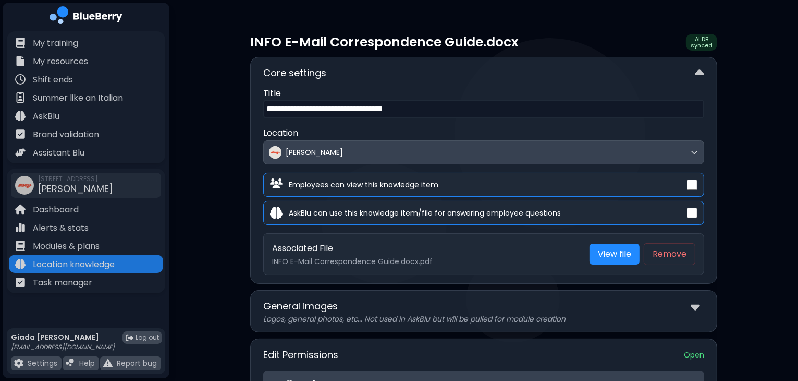
click at [454, 103] on input "**********" at bounding box center [483, 109] width 441 height 19
drag, startPoint x: 288, startPoint y: 109, endPoint x: 477, endPoint y: 106, distance: 189.3
click at [477, 106] on input "**********" at bounding box center [483, 109] width 441 height 19
click at [366, 112] on input "**********" at bounding box center [483, 109] width 441 height 19
click at [434, 110] on input "**********" at bounding box center [483, 109] width 441 height 19
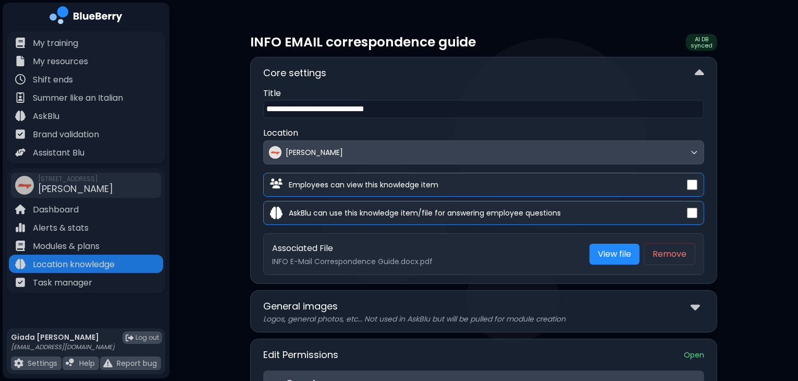
type input "**********"
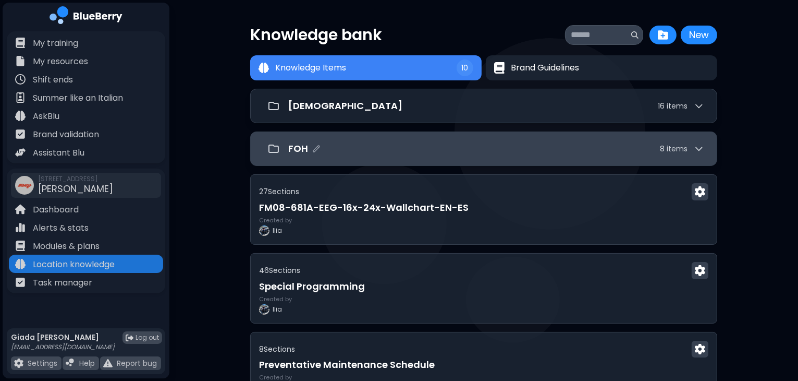
click at [461, 133] on div "FOH 8 item s" at bounding box center [483, 148] width 467 height 34
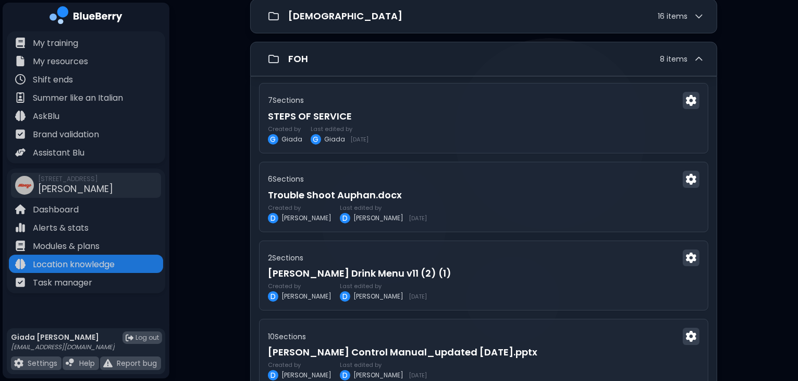
scroll to position [54, 0]
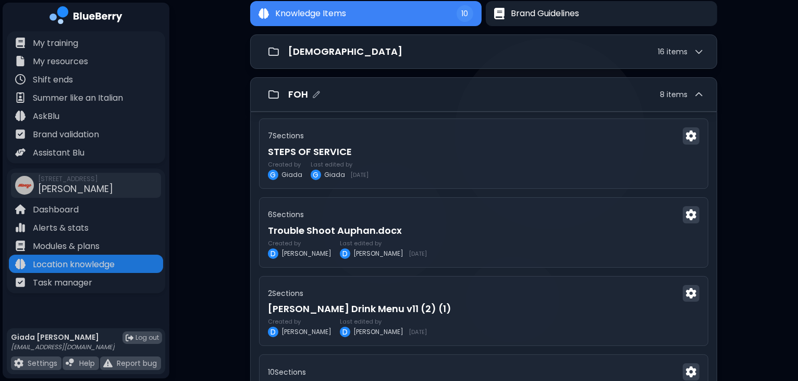
click at [625, 102] on div "FOH 8 item s" at bounding box center [483, 94] width 441 height 21
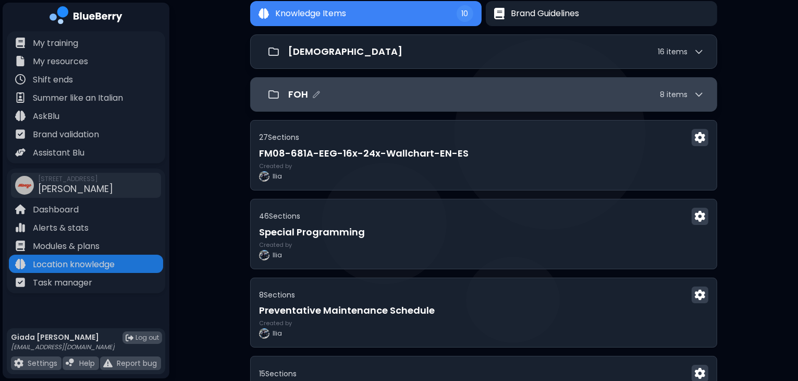
click at [625, 102] on div "FOH 8 item s" at bounding box center [483, 94] width 441 height 21
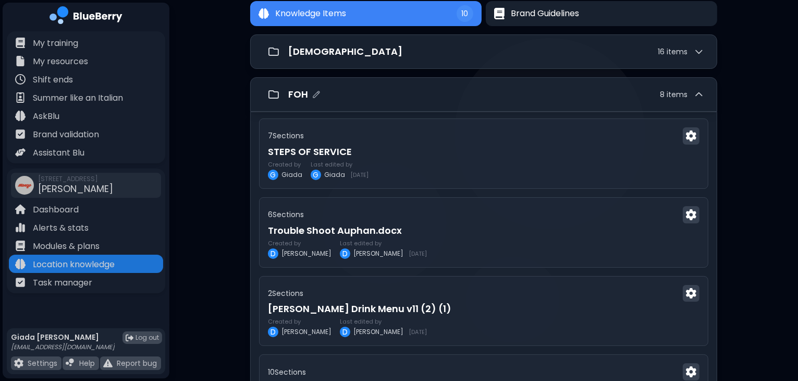
scroll to position [0, 0]
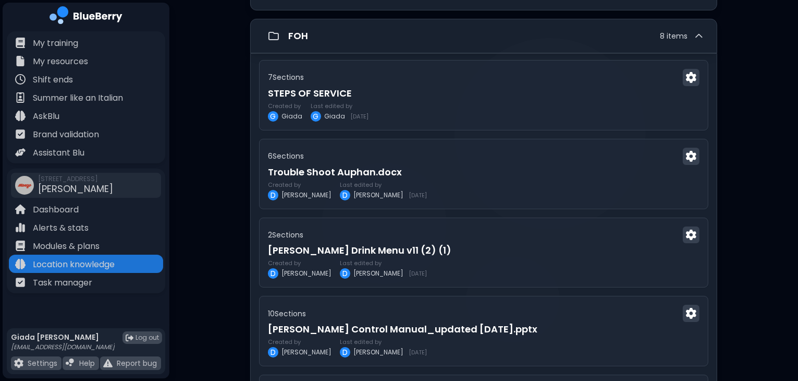
scroll to position [143, 0]
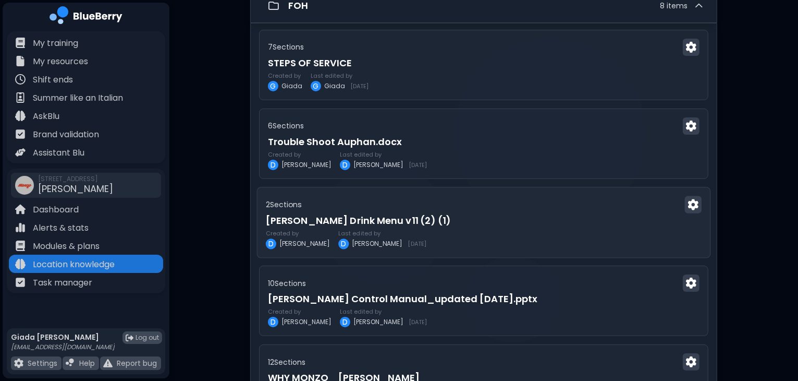
click at [398, 213] on h3 "[PERSON_NAME] Drink Menu v11 (2) (1)" at bounding box center [484, 220] width 436 height 15
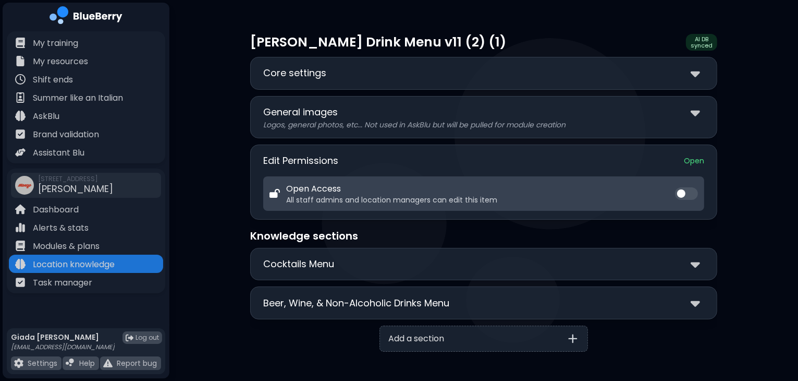
click at [656, 111] on div "General images" at bounding box center [483, 112] width 441 height 15
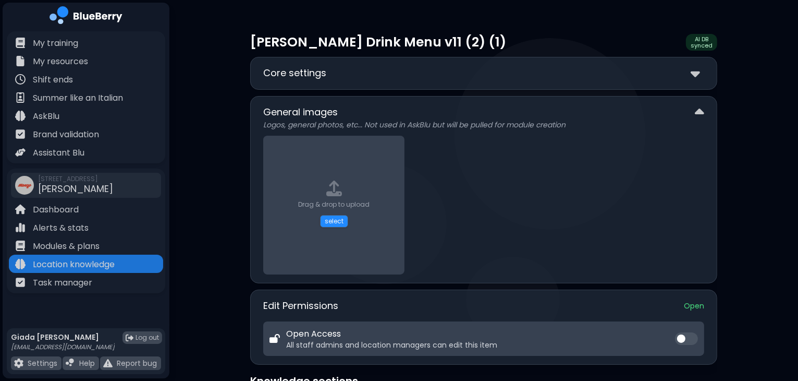
click at [632, 71] on div "Core settings" at bounding box center [483, 73] width 441 height 15
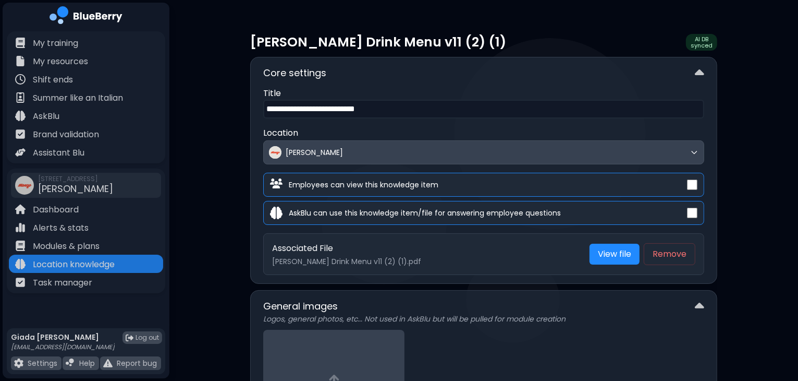
click at [395, 114] on input "**********" at bounding box center [483, 109] width 441 height 19
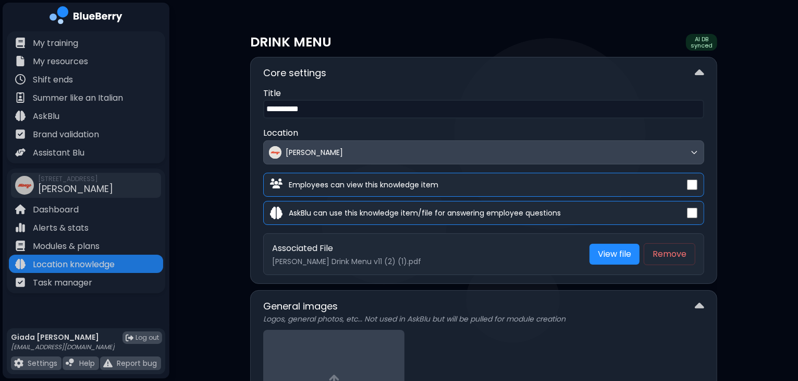
type input "**********"
click at [725, 84] on div "**********" at bounding box center [483, 364] width 629 height 728
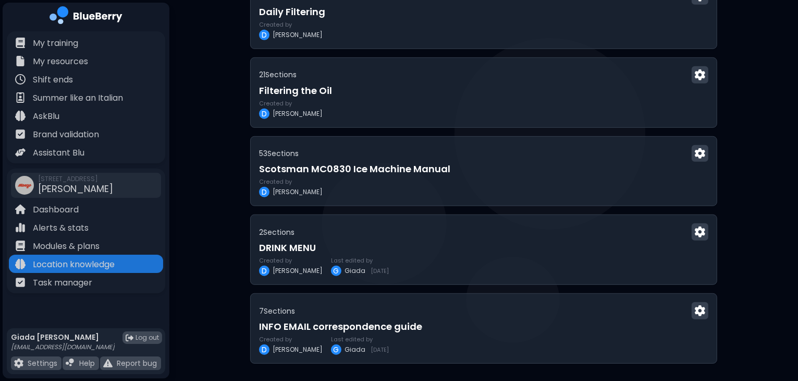
scroll to position [671, 0]
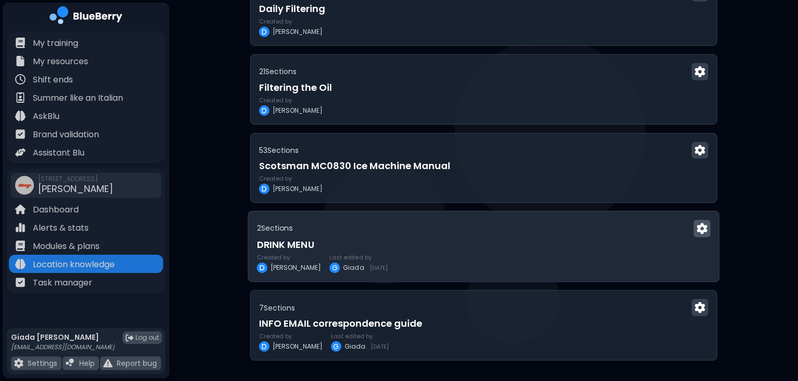
click at [703, 226] on img at bounding box center [702, 228] width 10 height 11
click at [543, 237] on h3 "DRINK MENU" at bounding box center [484, 244] width 454 height 15
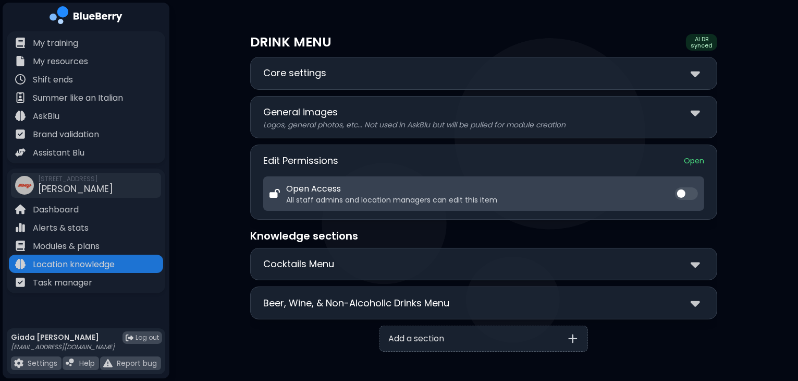
scroll to position [7, 0]
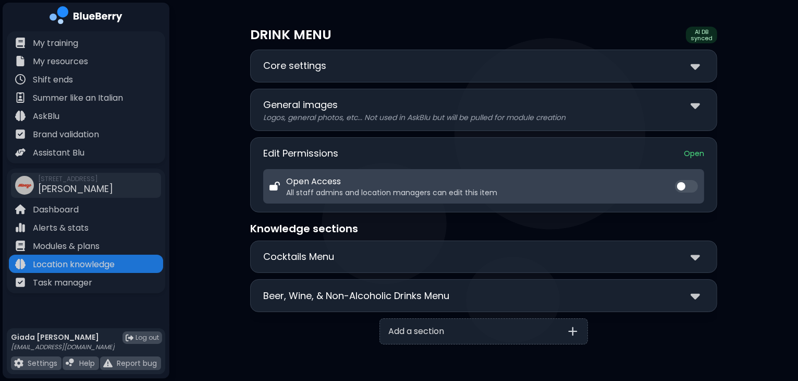
click at [515, 62] on div "Core settings" at bounding box center [483, 65] width 441 height 15
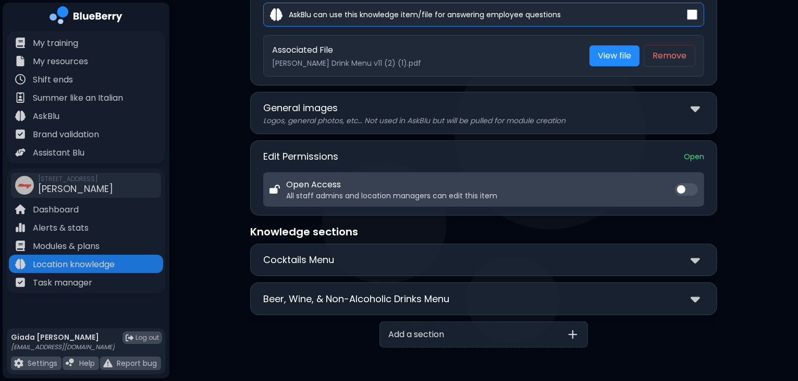
scroll to position [200, 0]
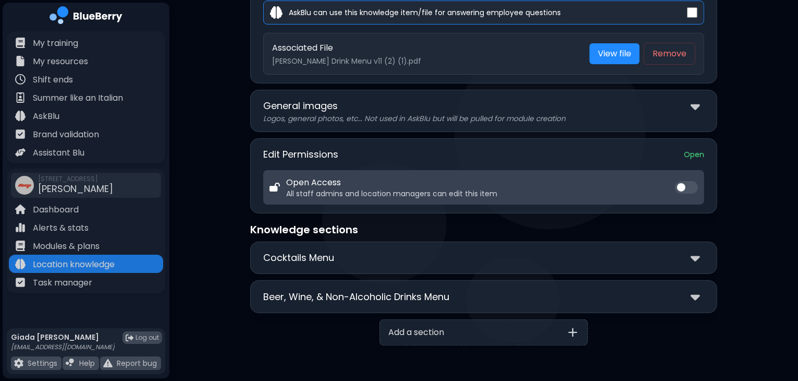
click at [446, 252] on div "Cocktails Menu" at bounding box center [483, 257] width 441 height 15
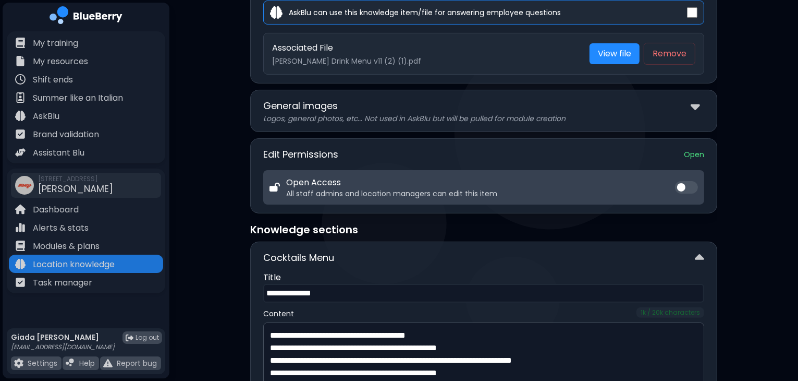
click at [213, 163] on div "**********" at bounding box center [483, 274] width 629 height 948
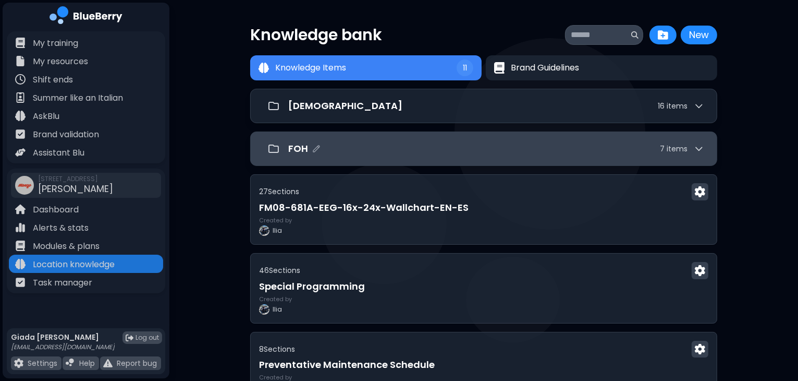
click at [693, 149] on div "7 item s" at bounding box center [682, 148] width 44 height 10
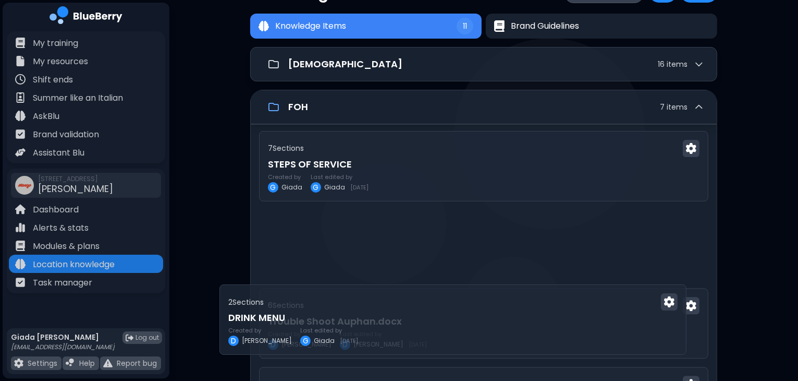
scroll to position [59, 0]
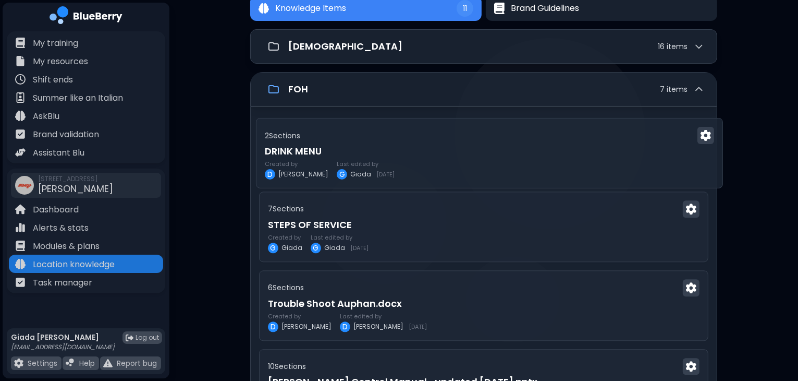
drag, startPoint x: 380, startPoint y: 225, endPoint x: 386, endPoint y: 132, distance: 93.0
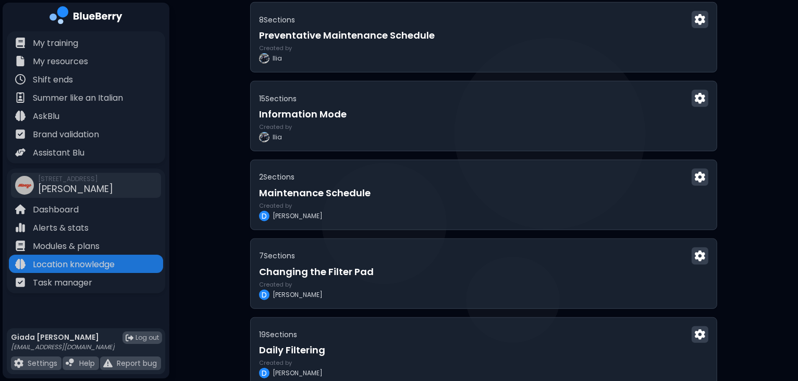
scroll to position [964, 0]
click at [412, 100] on div "15 Section s" at bounding box center [484, 97] width 454 height 17
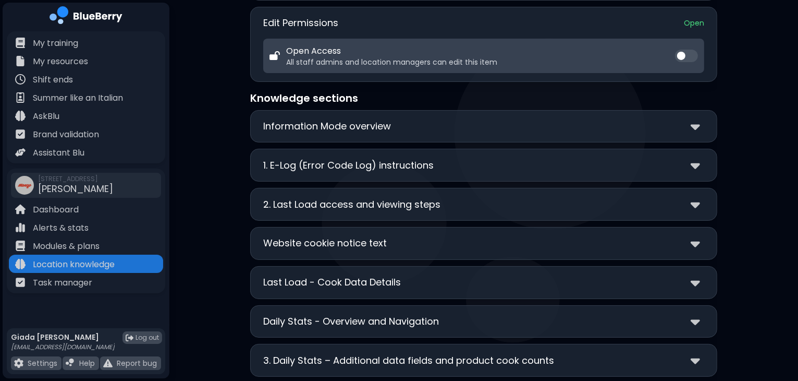
scroll to position [138, 0]
click at [494, 203] on div "2. Last Load access and viewing steps" at bounding box center [483, 204] width 441 height 15
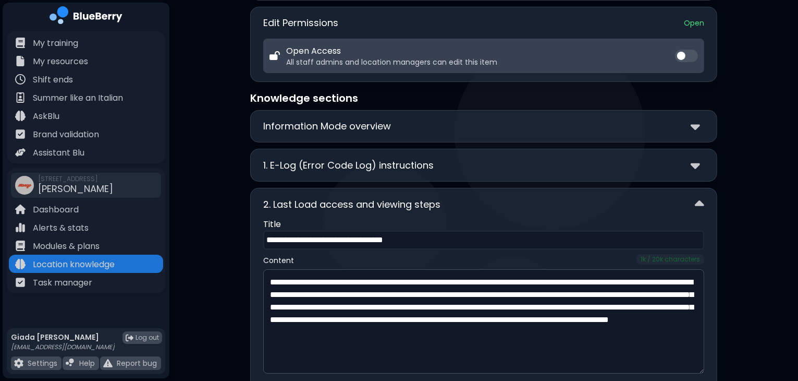
click at [494, 203] on div "2. Last Load access and viewing steps" at bounding box center [483, 204] width 441 height 15
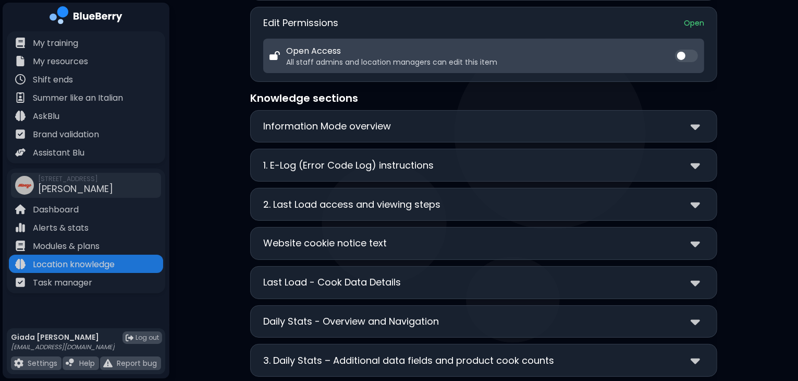
click at [251, 136] on div "**********" at bounding box center [483, 126] width 467 height 33
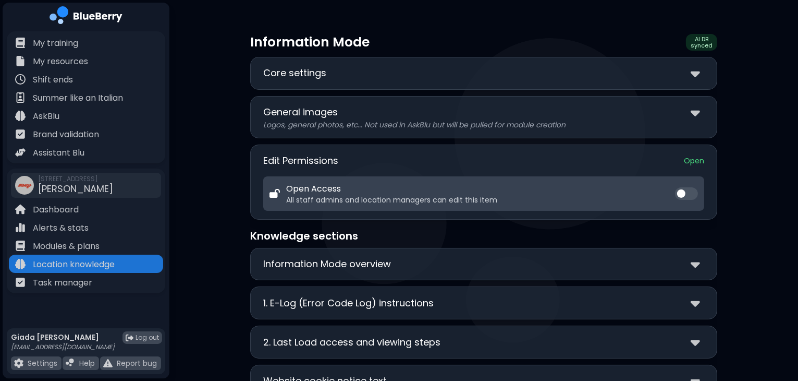
click at [358, 76] on div "Core settings" at bounding box center [483, 73] width 441 height 15
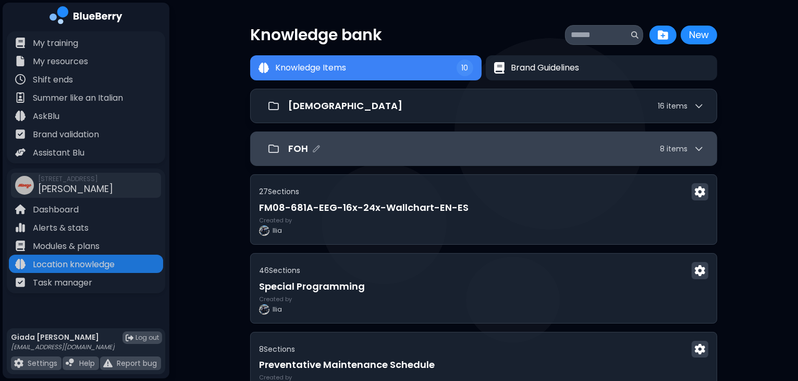
click at [370, 143] on div "FOH 8 item s" at bounding box center [496, 148] width 416 height 15
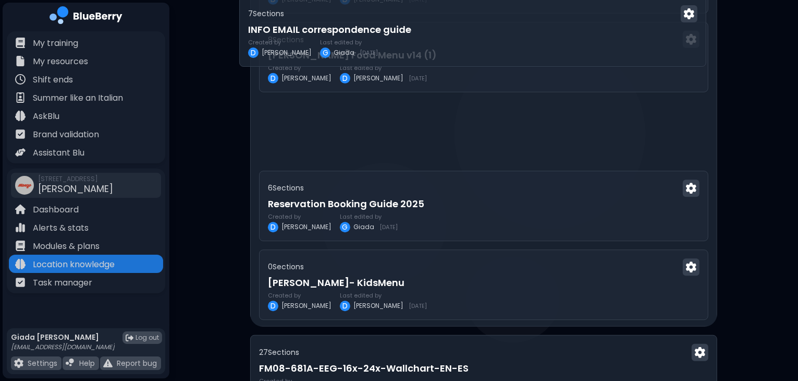
scroll to position [480, 0]
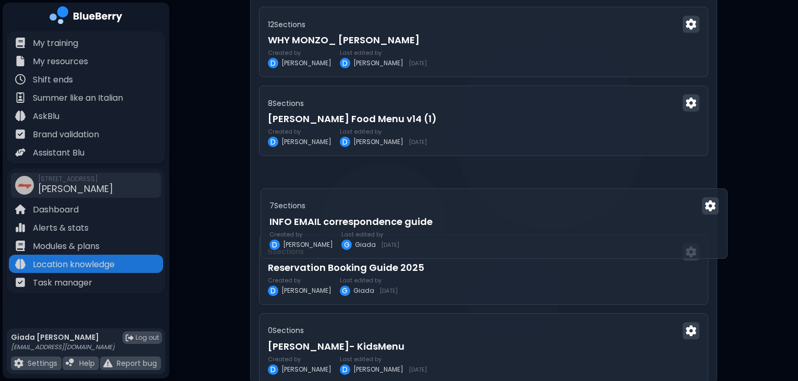
drag, startPoint x: 429, startPoint y: 319, endPoint x: 434, endPoint y: 209, distance: 109.6
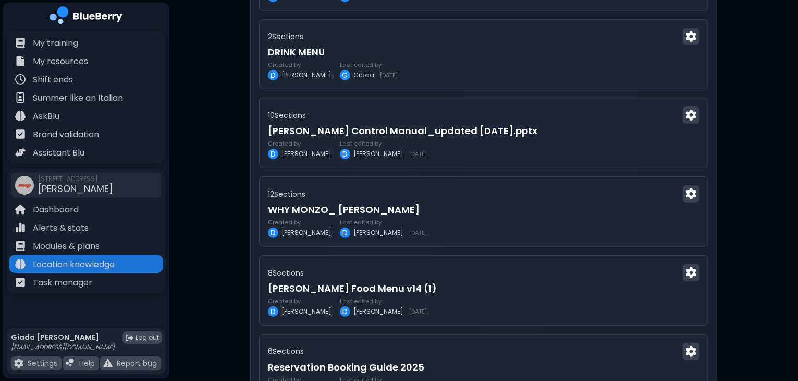
scroll to position [311, 0]
